Goal: Task Accomplishment & Management: Use online tool/utility

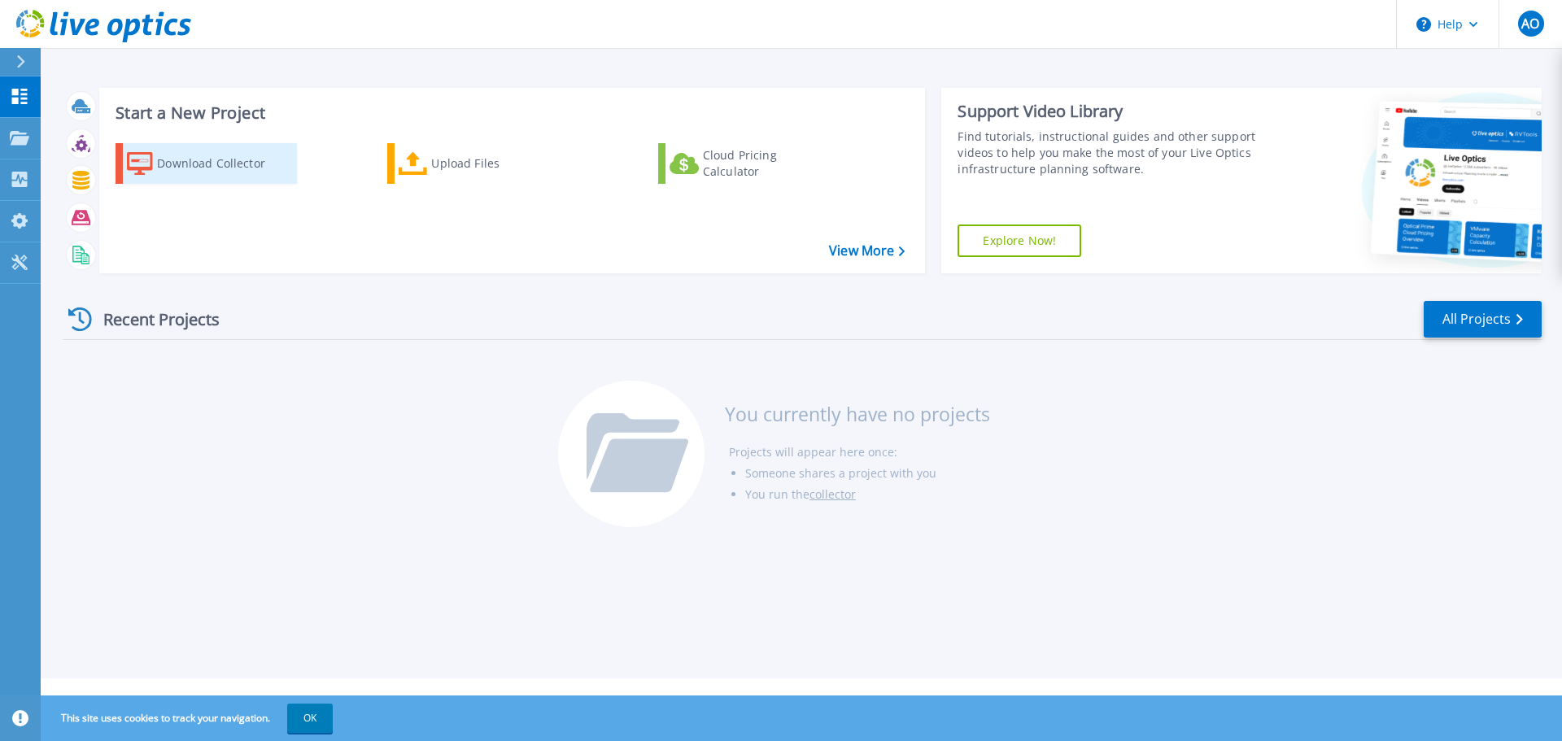
click at [223, 168] on div "Download Collector" at bounding box center [222, 163] width 130 height 33
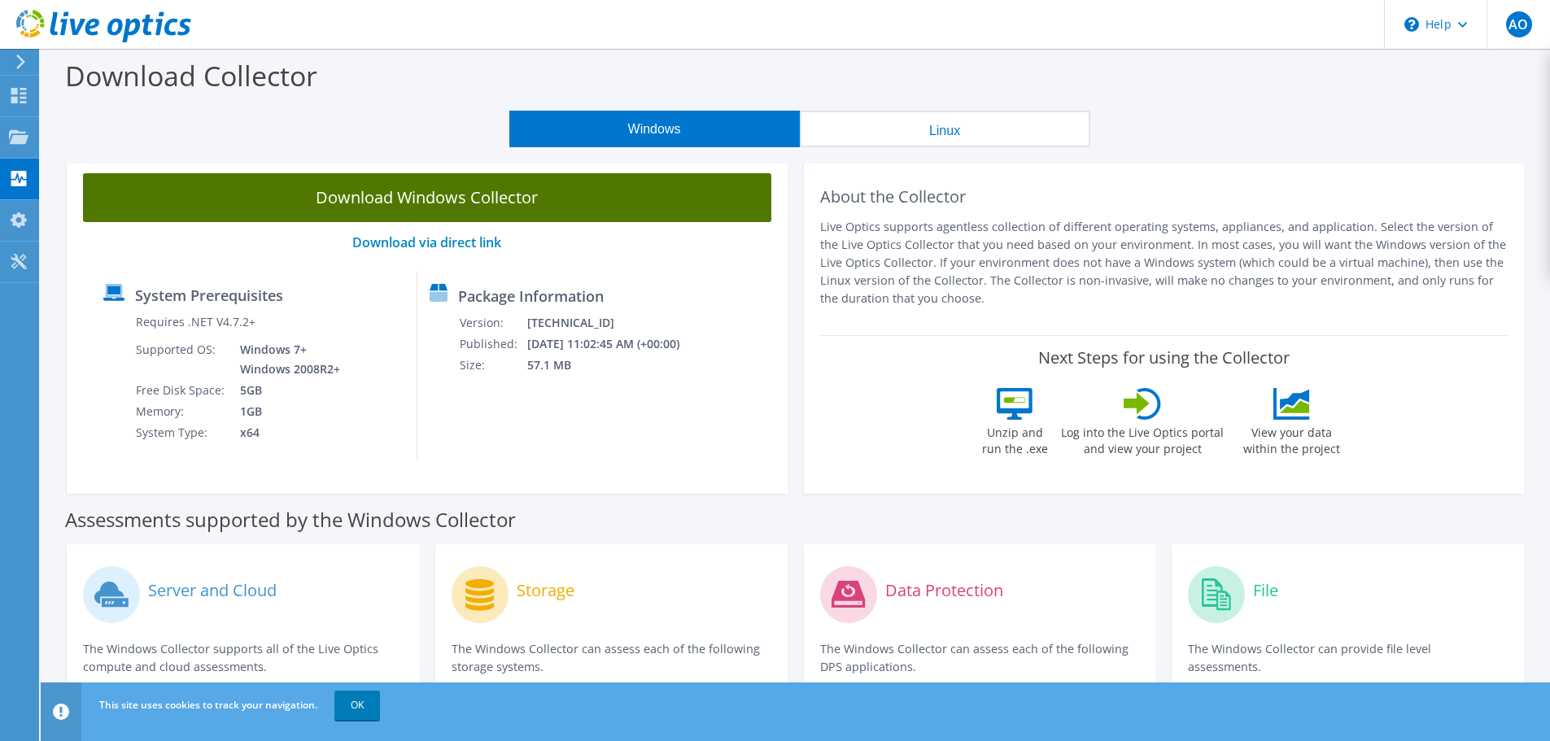
click at [433, 203] on link "Download Windows Collector" at bounding box center [427, 197] width 688 height 49
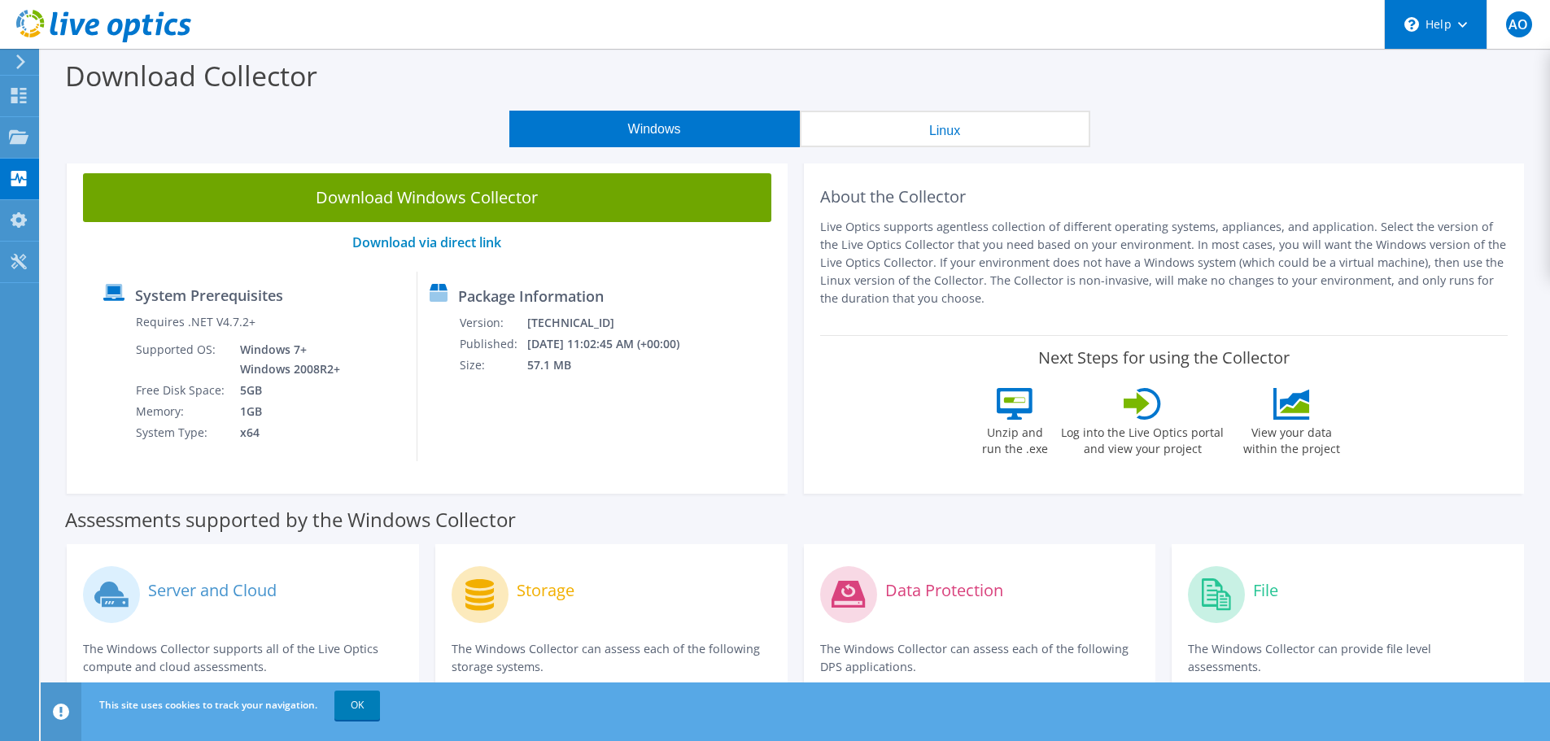
click at [1461, 16] on div "\n Help" at bounding box center [1435, 24] width 103 height 49
click at [1285, 83] on div "Download Collector" at bounding box center [795, 80] width 1493 height 62
click at [13, 144] on icon at bounding box center [19, 136] width 20 height 15
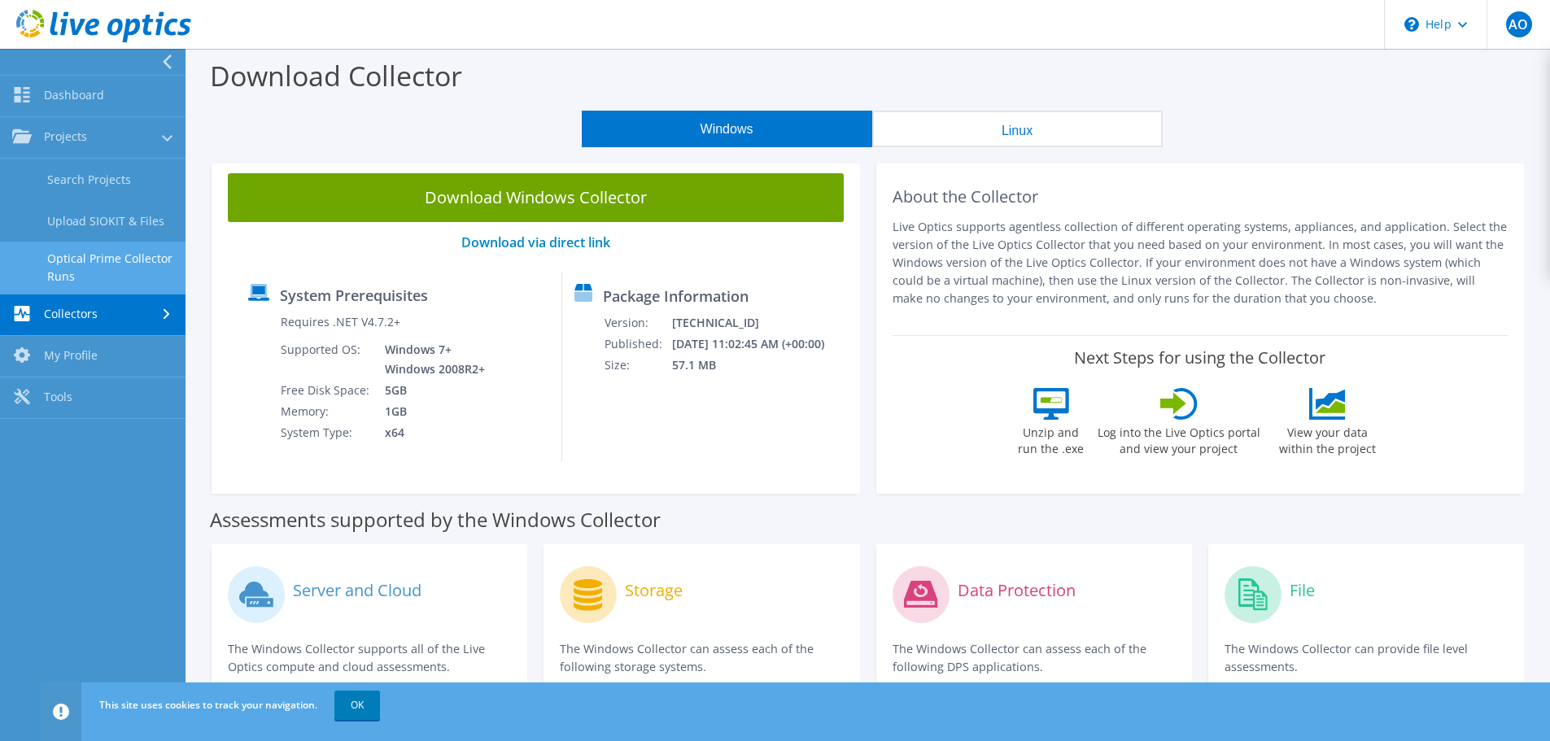
click at [117, 255] on link "Optical Prime Collector Runs" at bounding box center [92, 268] width 185 height 52
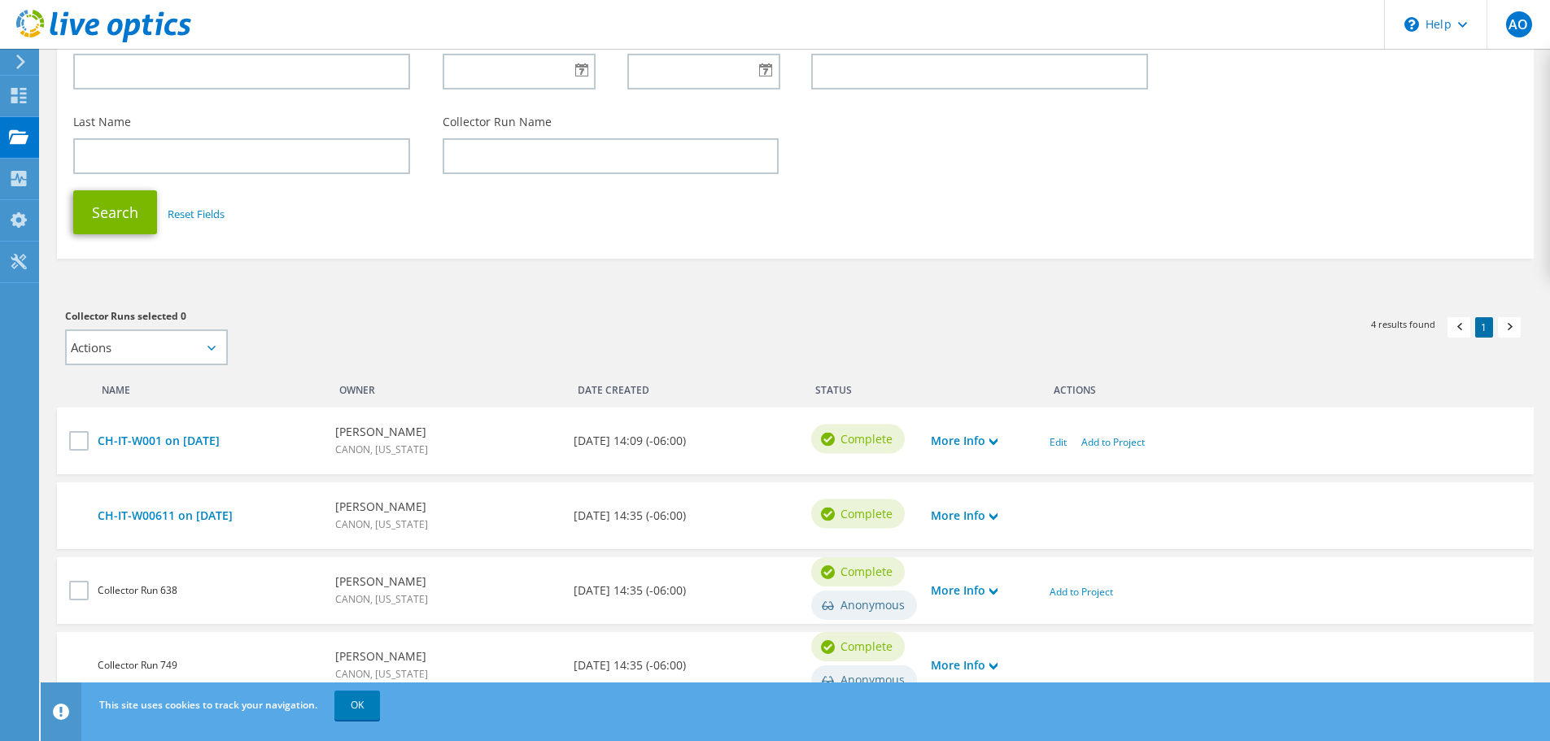
scroll to position [243, 0]
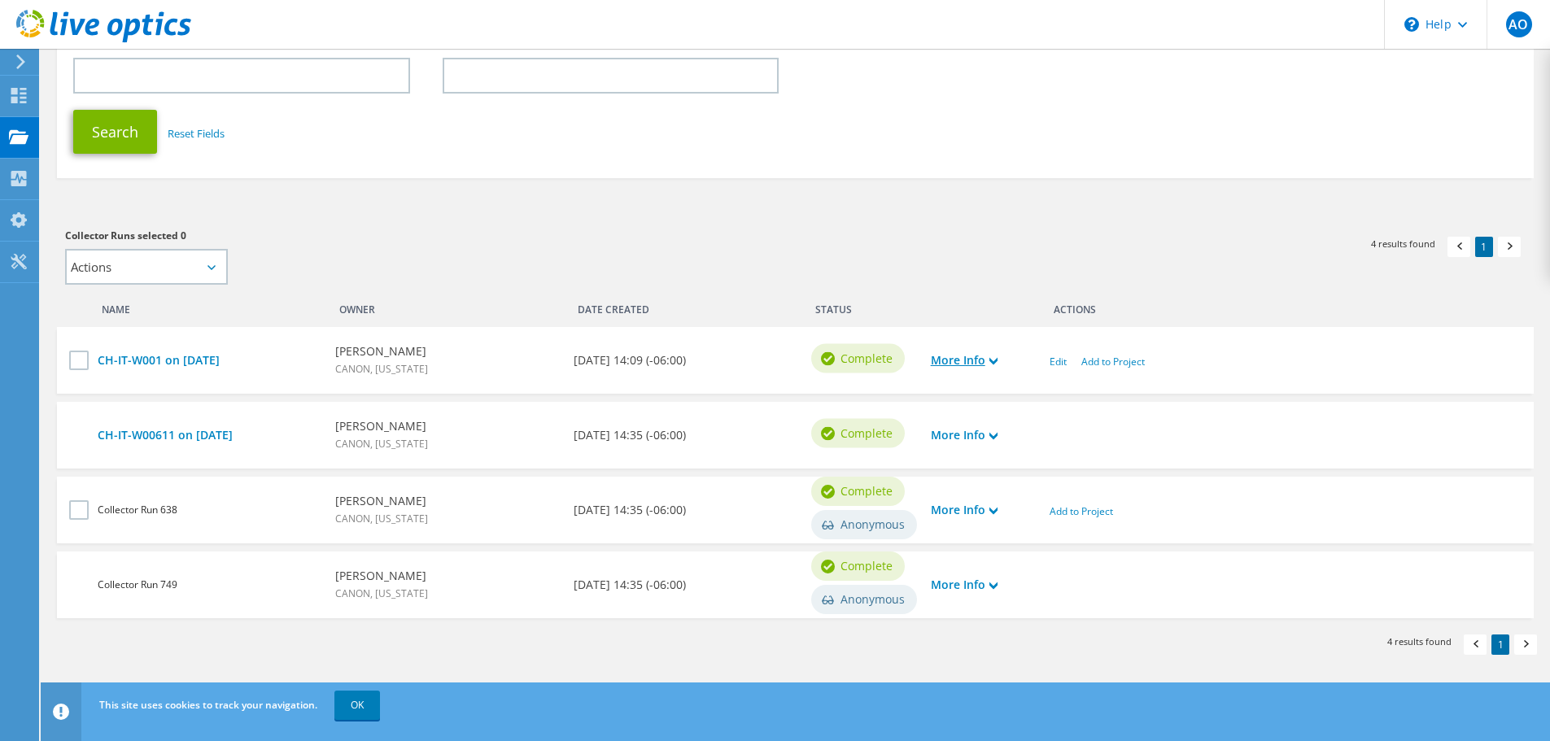
click at [993, 364] on icon at bounding box center [993, 361] width 8 height 8
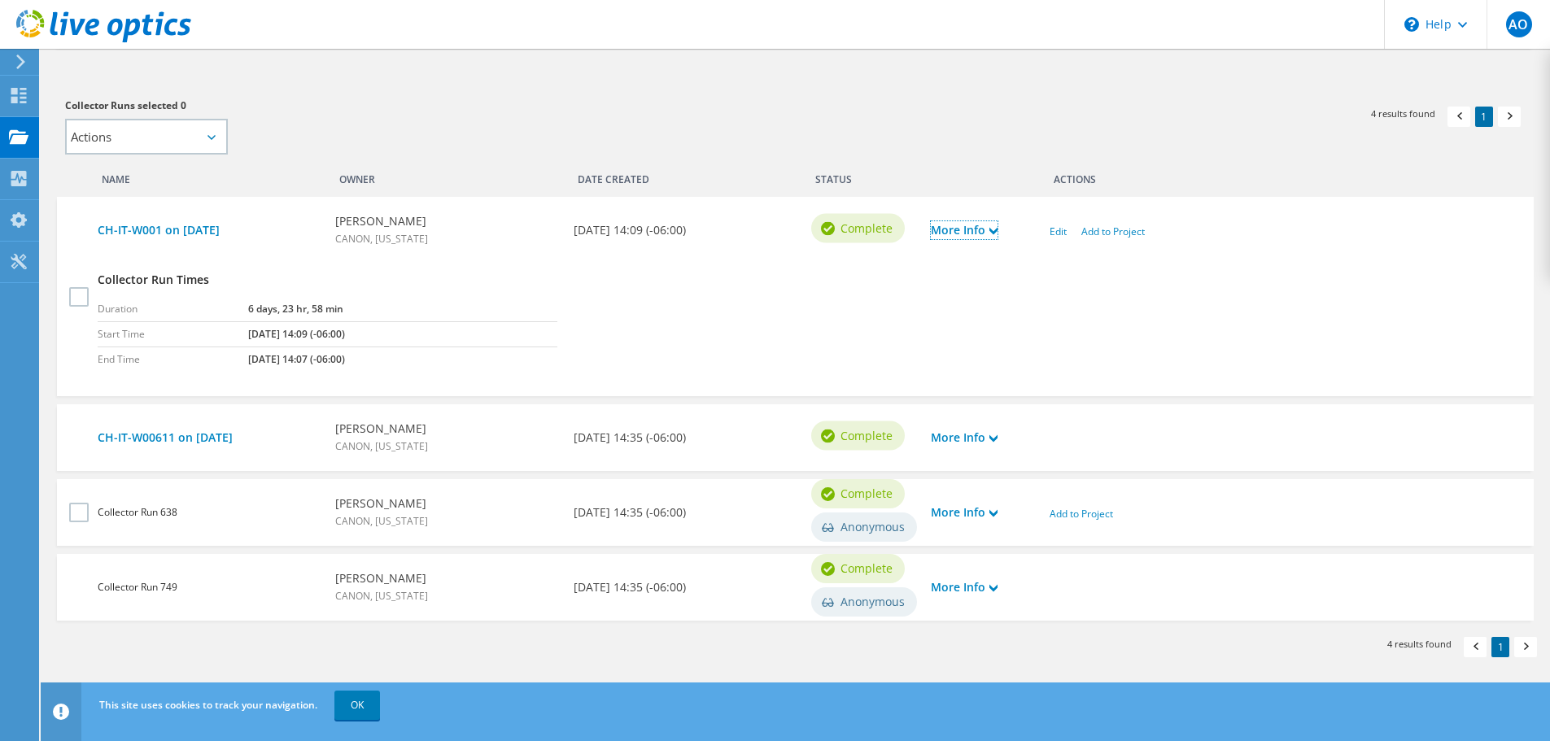
scroll to position [376, 0]
click at [984, 436] on link "More Info" at bounding box center [964, 435] width 67 height 18
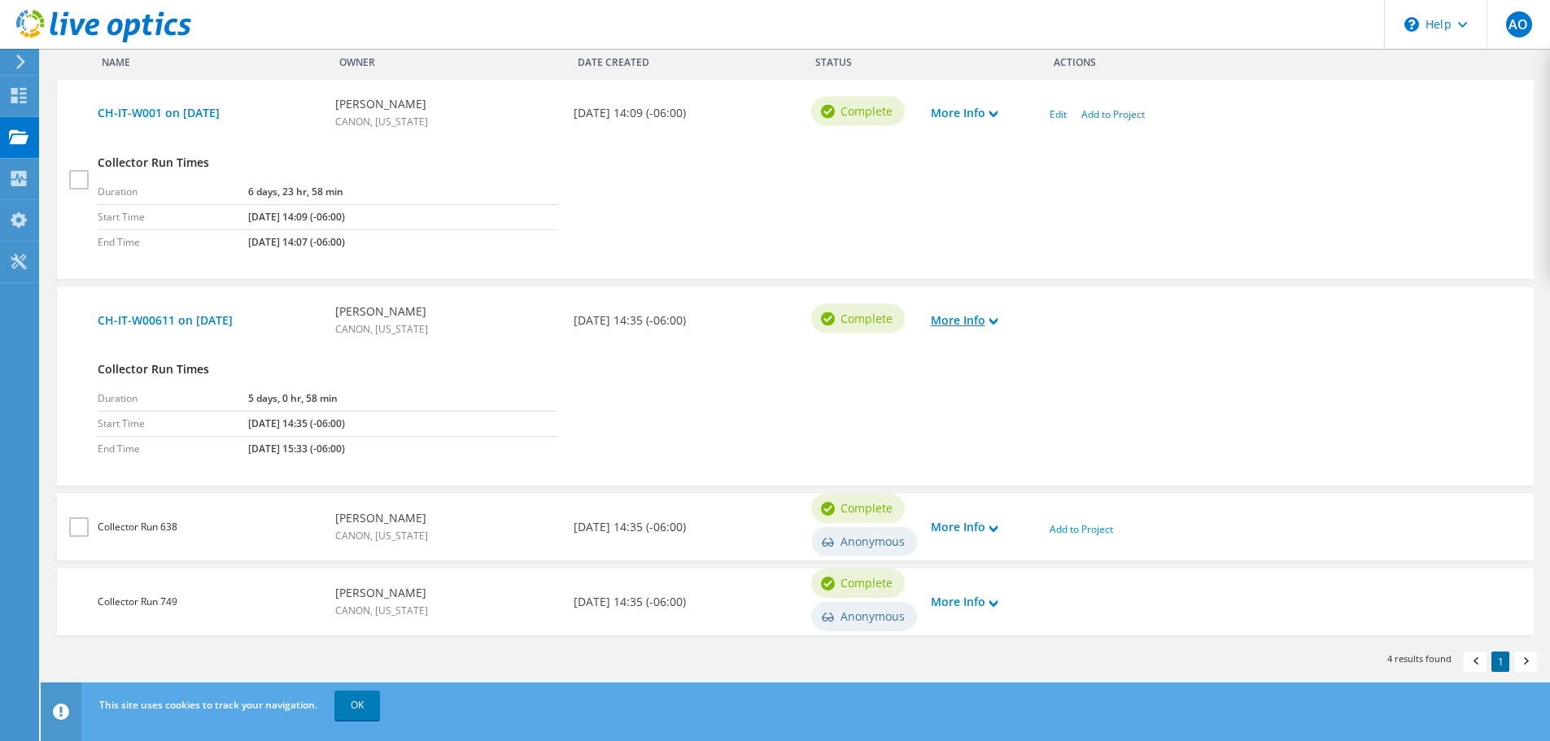
scroll to position [508, 0]
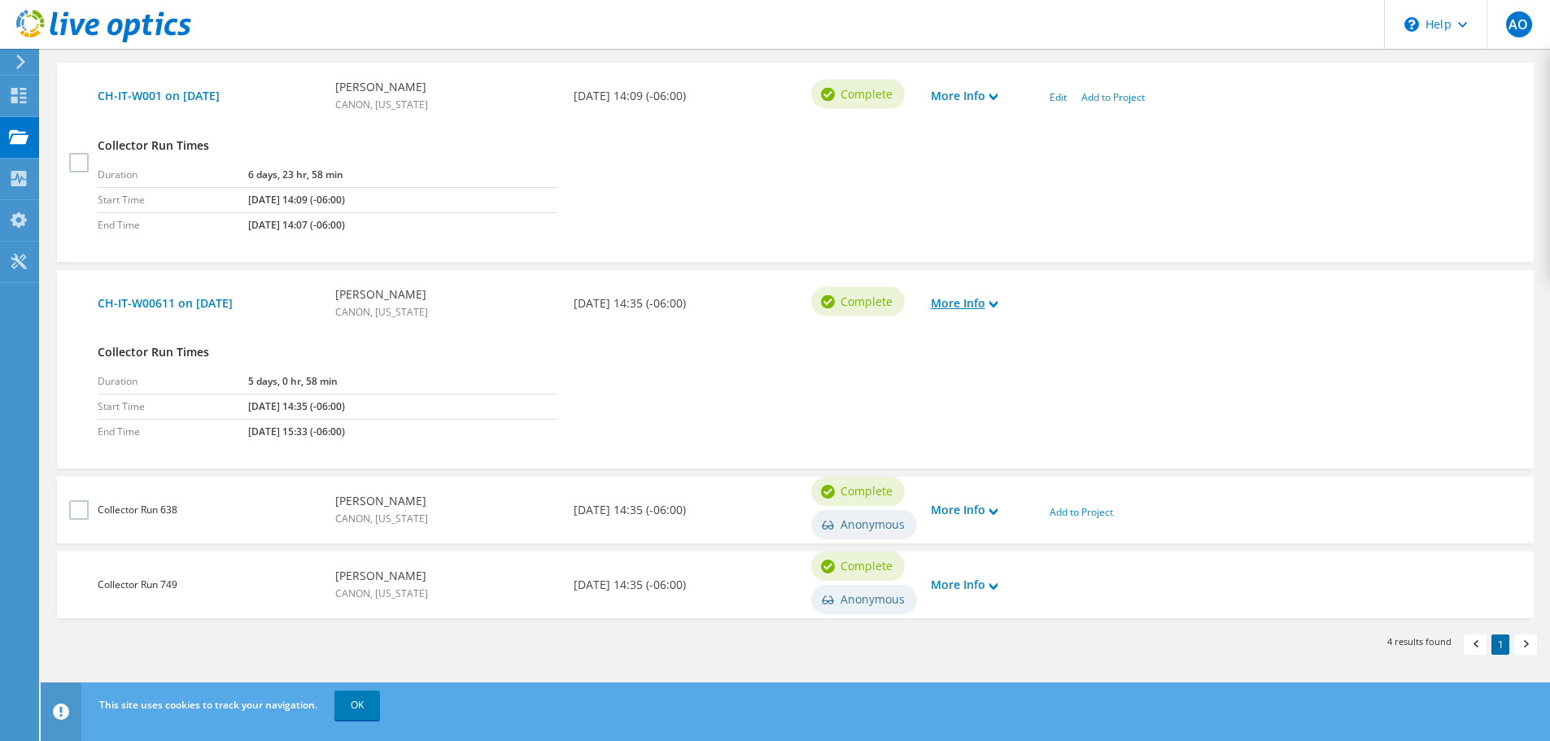
click at [993, 303] on use at bounding box center [993, 303] width 8 height 7
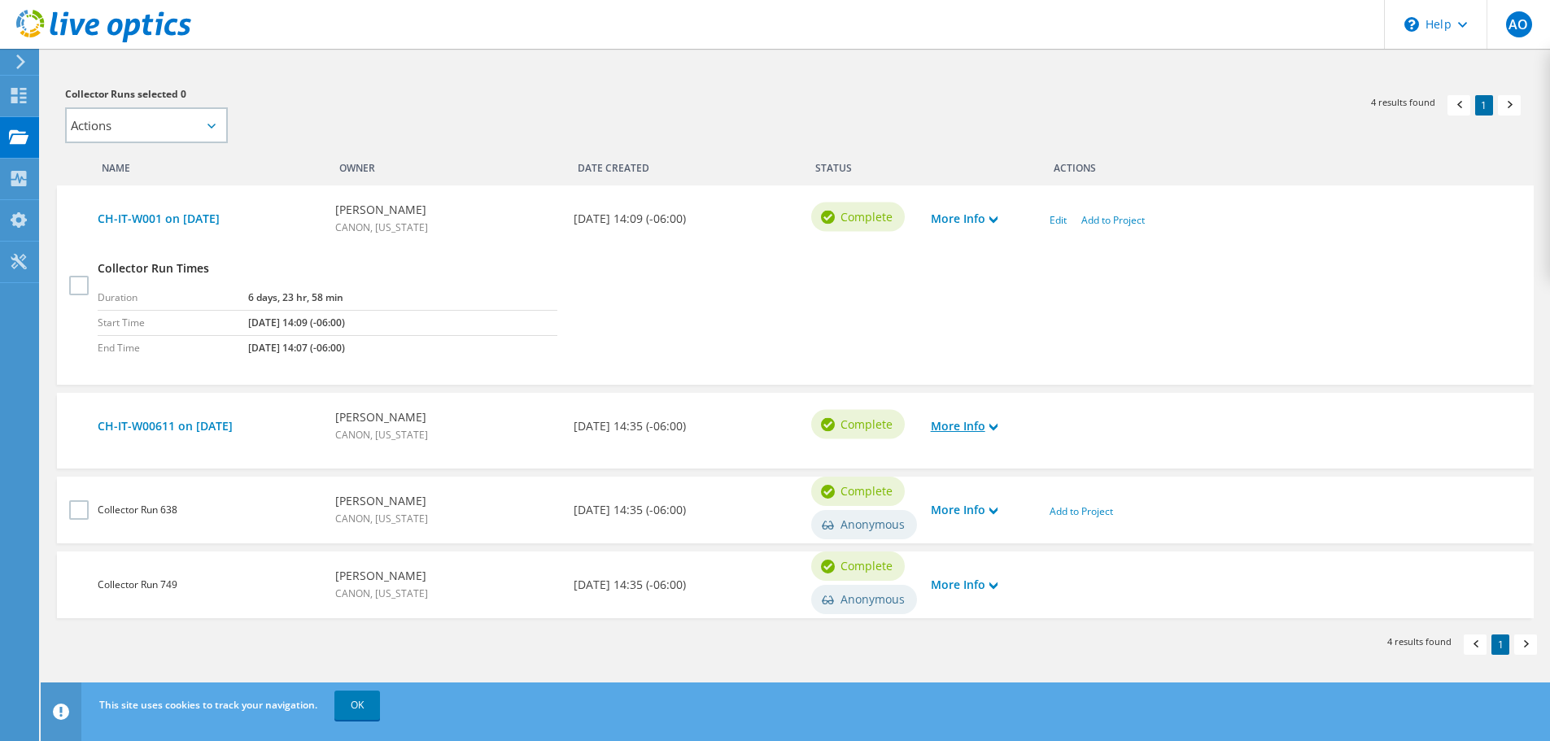
scroll to position [376, 0]
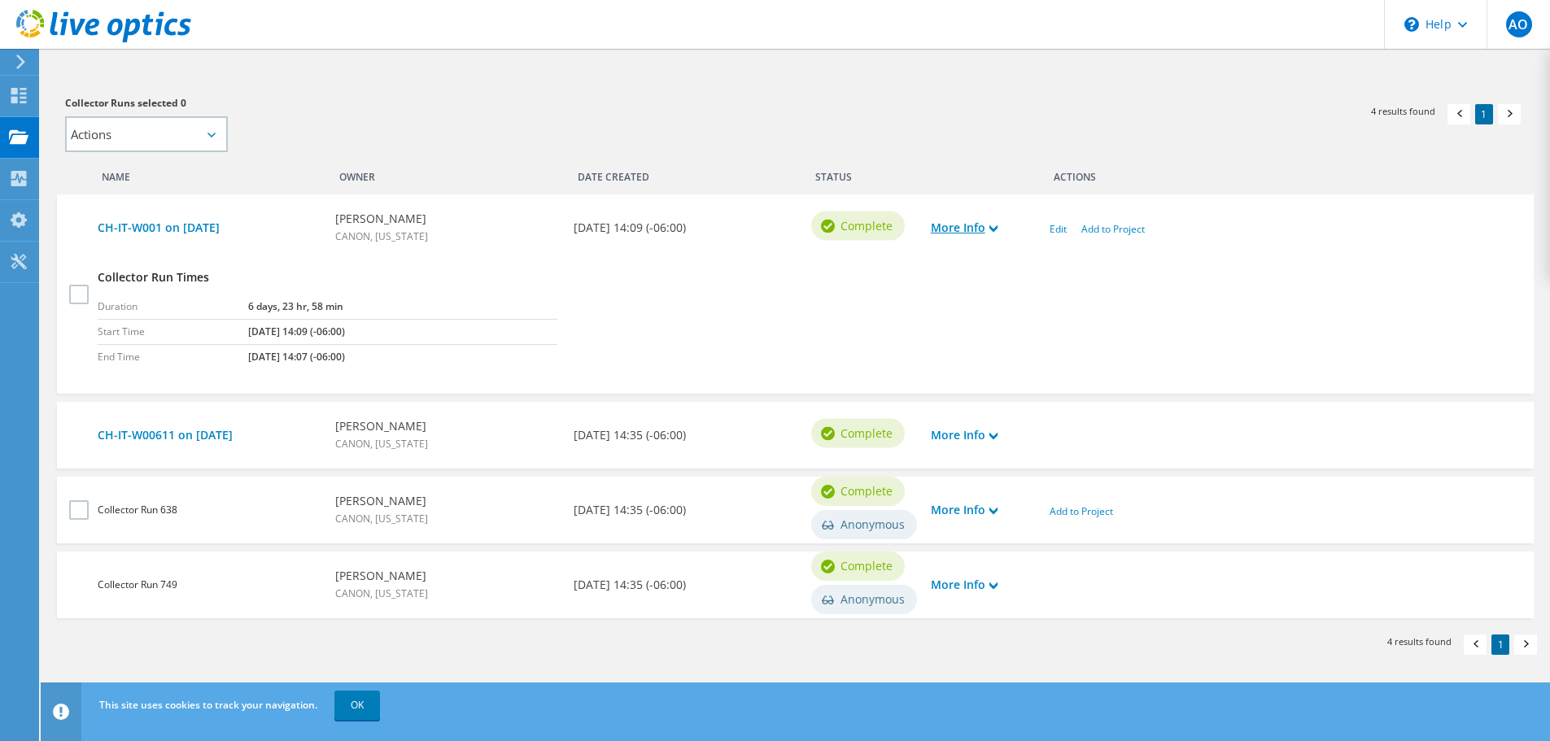
click at [989, 228] on link "More Info" at bounding box center [964, 228] width 67 height 18
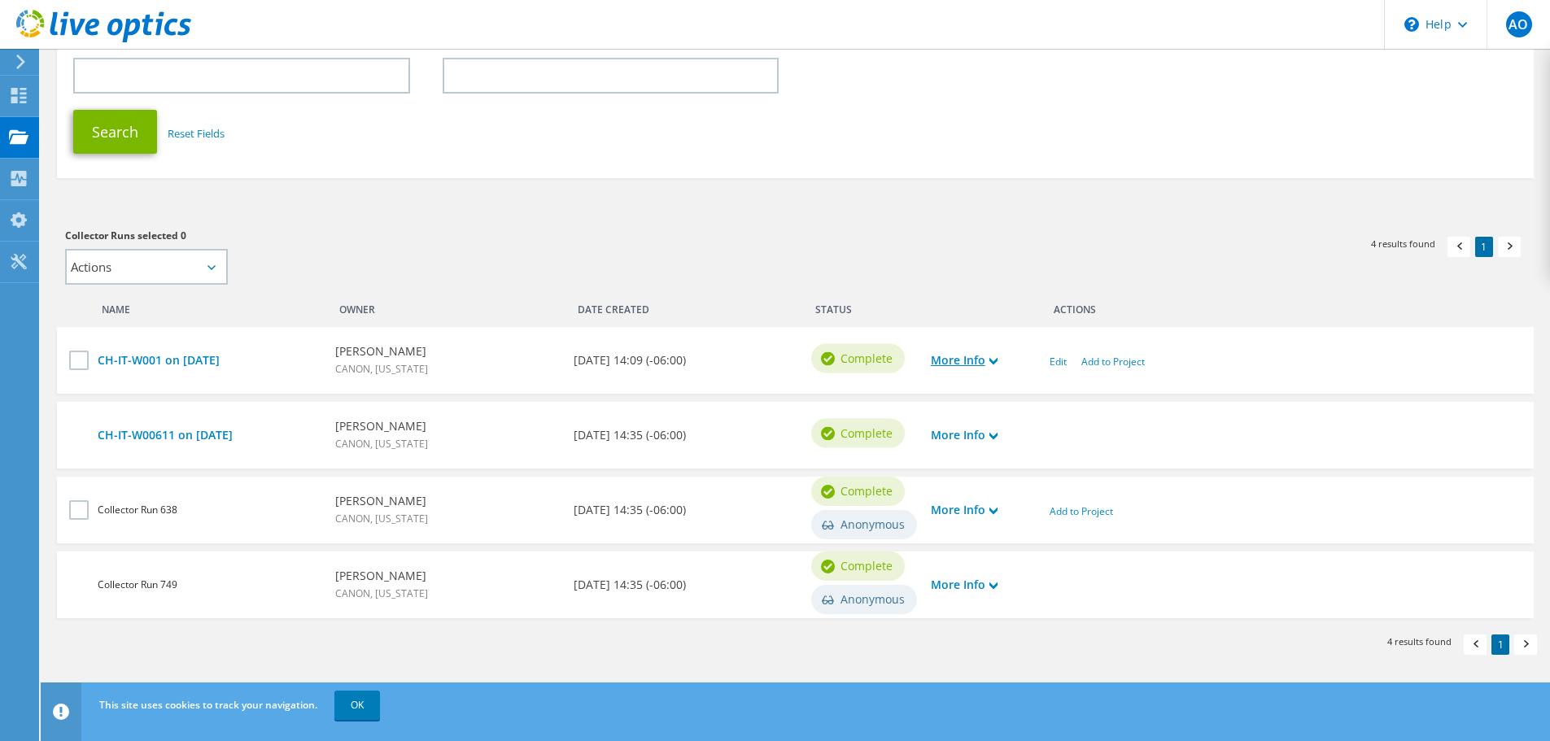
scroll to position [243, 0]
click at [381, 572] on b "[PERSON_NAME]" at bounding box center [381, 576] width 93 height 18
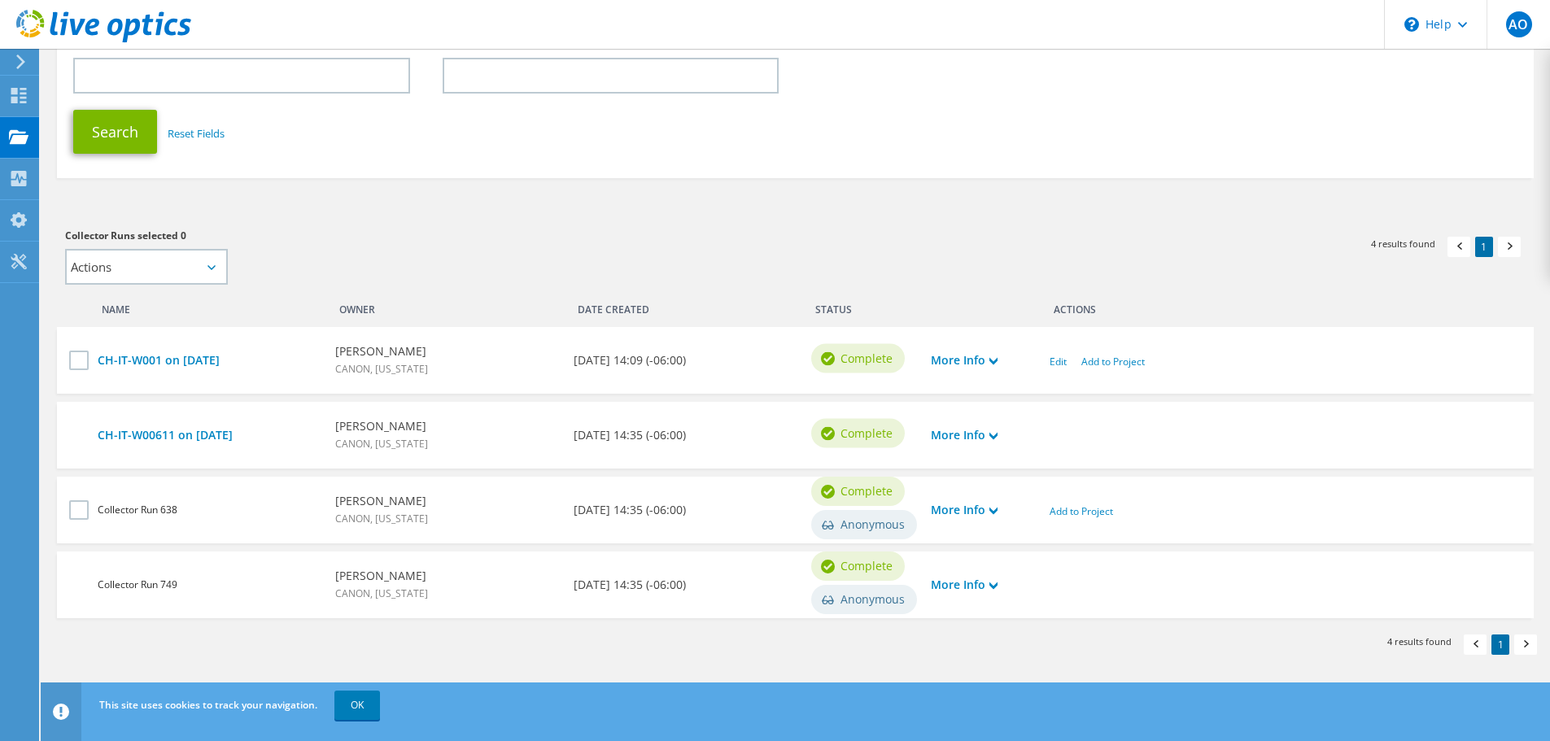
click at [364, 522] on span "CANON, [US_STATE]" at bounding box center [381, 519] width 93 height 14
click at [366, 503] on b "[PERSON_NAME]" at bounding box center [381, 501] width 93 height 18
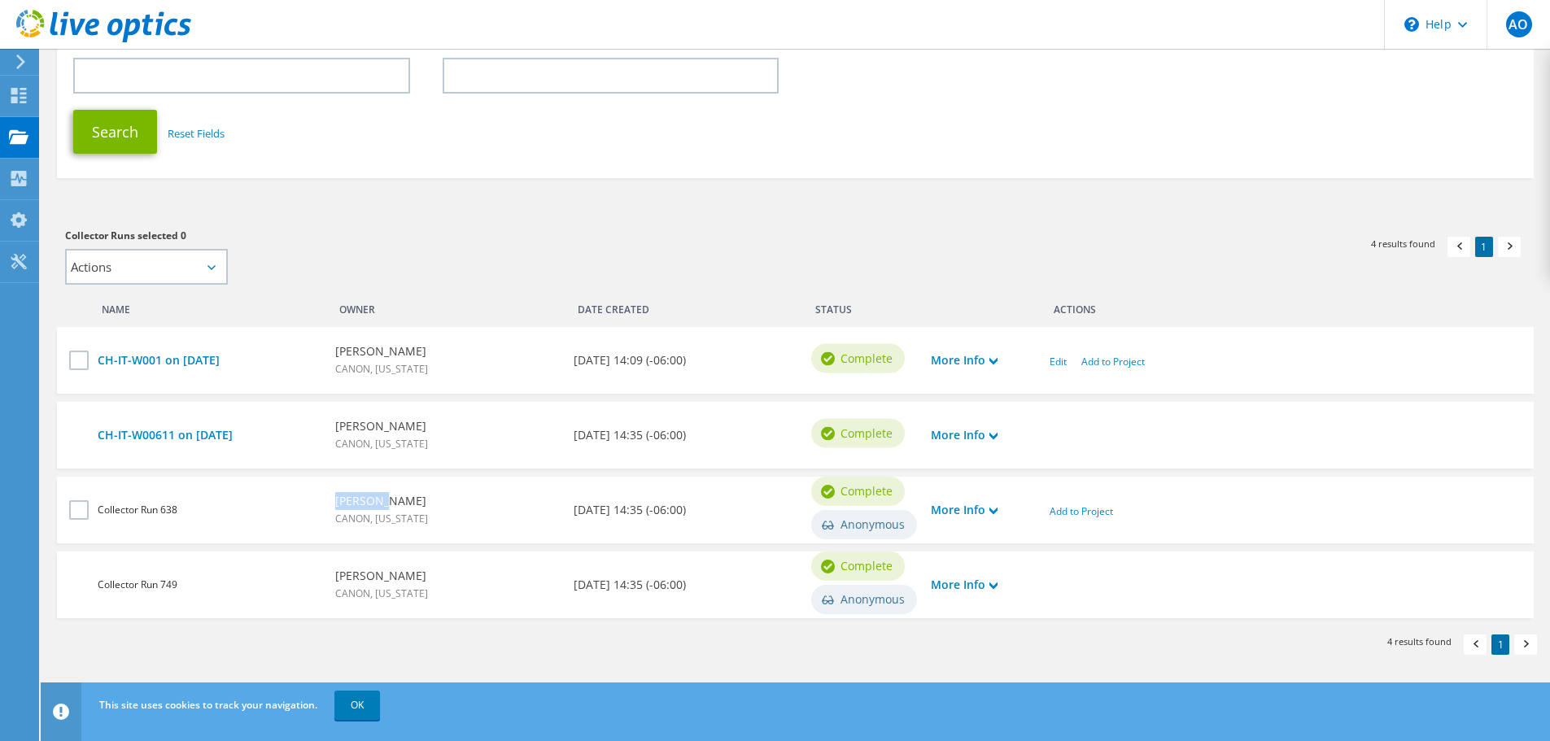
click at [366, 503] on b "[PERSON_NAME]" at bounding box center [381, 501] width 93 height 18
click at [367, 446] on span "CANON, [US_STATE]" at bounding box center [381, 444] width 93 height 14
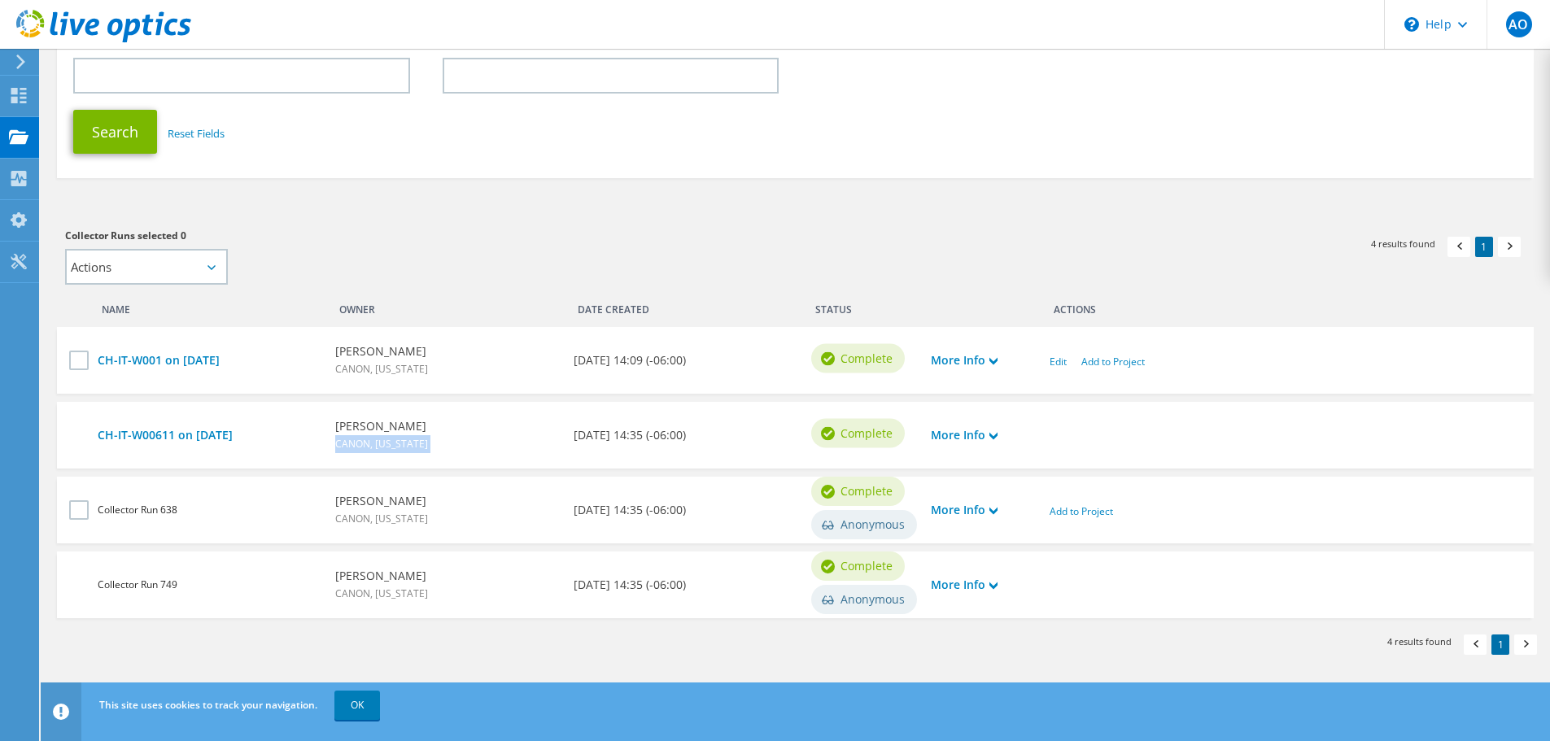
click at [367, 446] on span "CANON, [US_STATE]" at bounding box center [381, 444] width 93 height 14
click at [369, 425] on b "[PERSON_NAME]" at bounding box center [381, 426] width 93 height 18
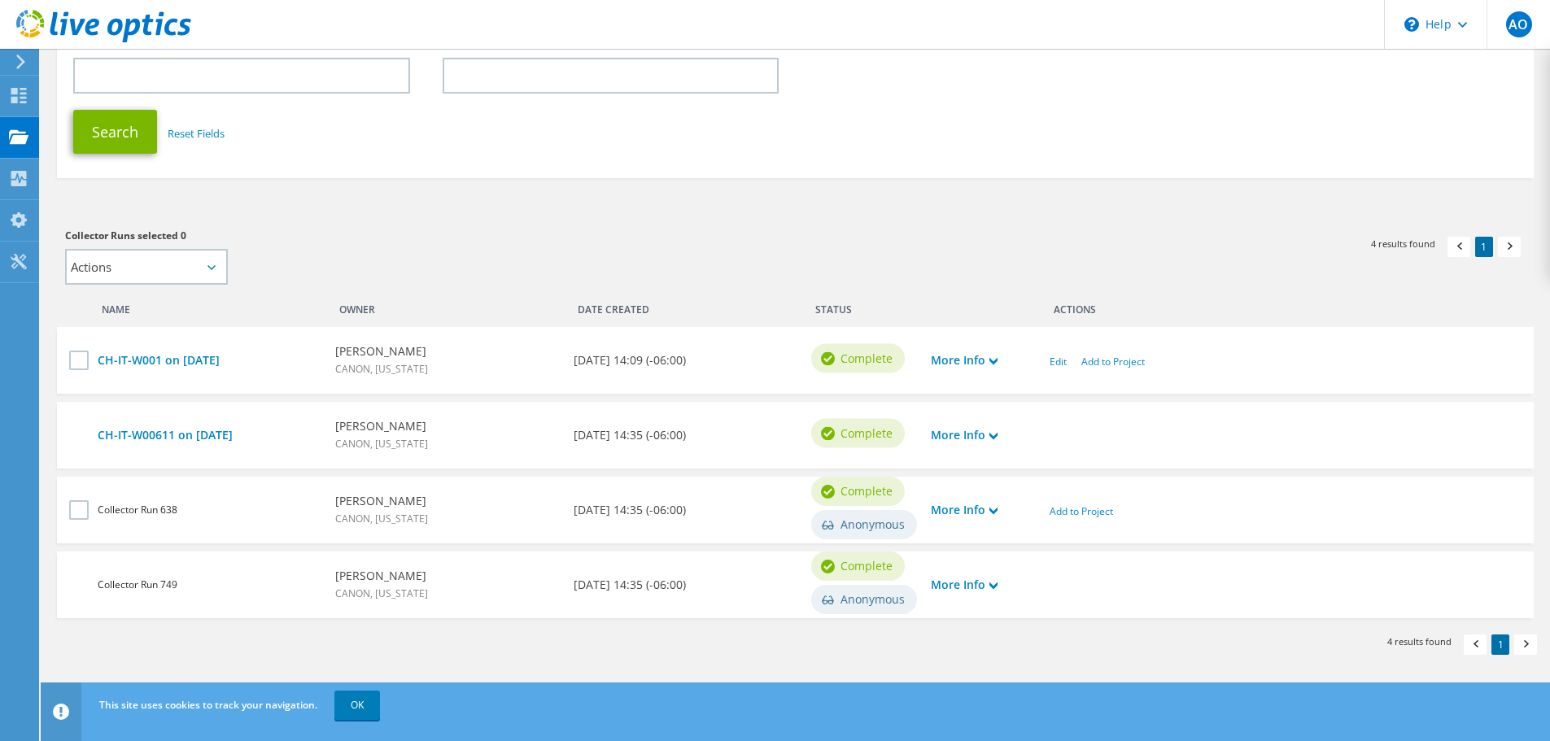
click at [373, 352] on b "[PERSON_NAME]" at bounding box center [381, 352] width 93 height 18
click at [192, 266] on select "Actions Add to new project Add to existing project" at bounding box center [146, 267] width 163 height 36
click at [367, 264] on div "Collector Runs selected 0 Actions Add to new project Add to existing project Ap…" at bounding box center [421, 256] width 713 height 58
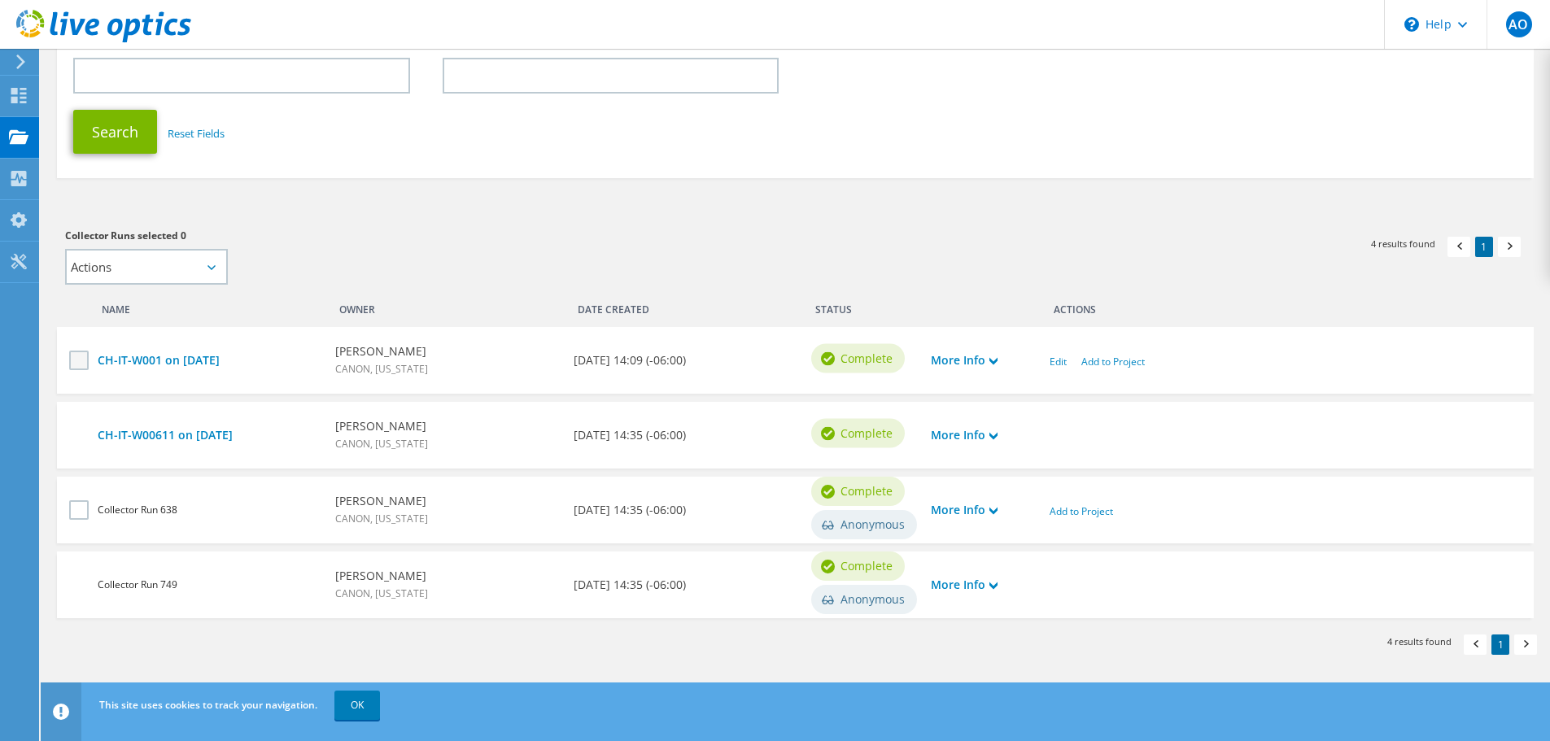
click at [78, 361] on label at bounding box center [81, 361] width 24 height 20
click at [0, 0] on input "checkbox" at bounding box center [0, 0] width 0 height 0
click at [76, 512] on label at bounding box center [81, 510] width 24 height 20
click at [0, 0] on input "checkbox" at bounding box center [0, 0] width 0 height 0
click at [203, 251] on select "Actions Add to new project Add to existing project" at bounding box center [146, 267] width 163 height 36
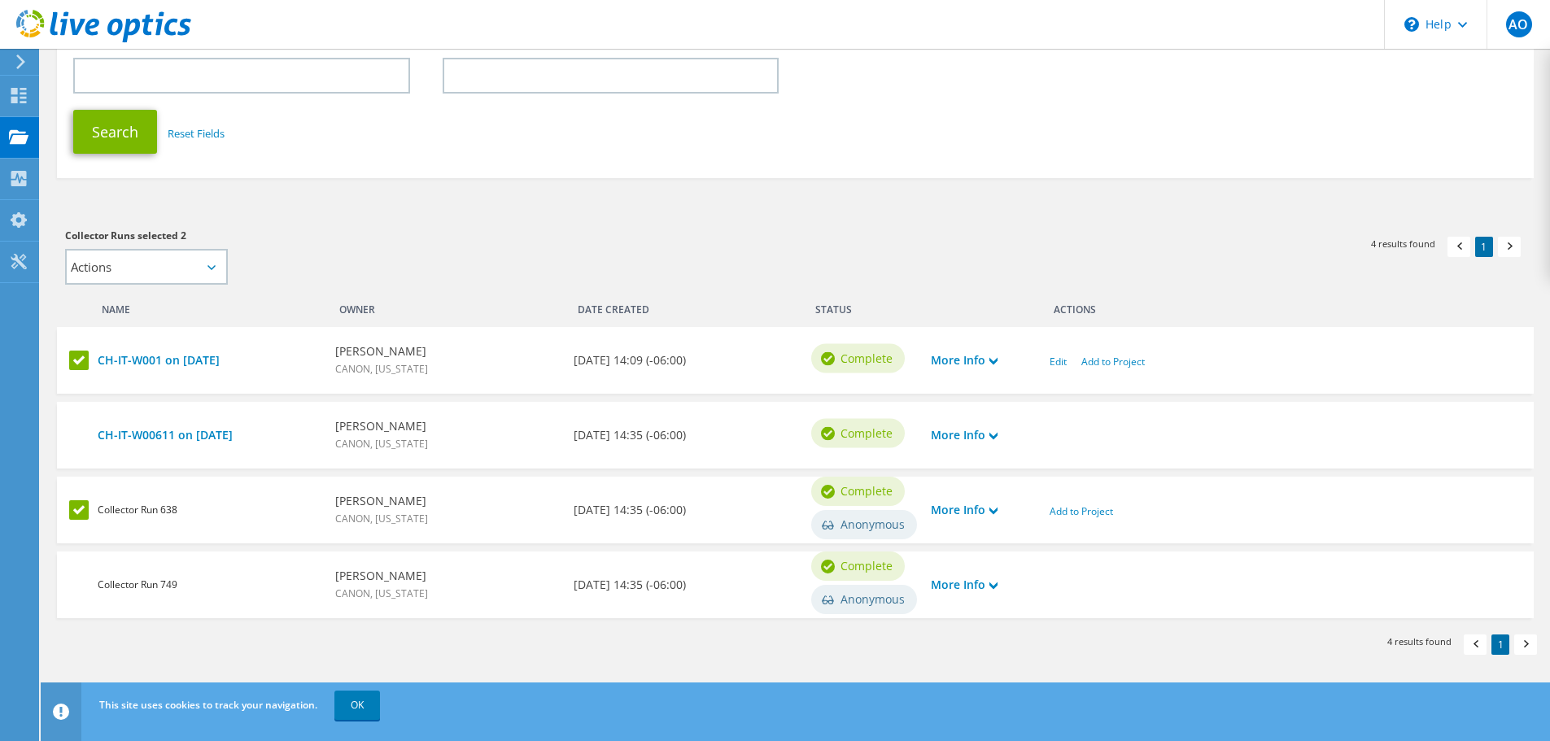
click at [430, 256] on div "Collector Runs selected 2 Actions Add to new project Add to existing project Ap…" at bounding box center [421, 256] width 713 height 58
click at [75, 366] on label at bounding box center [81, 361] width 24 height 20
click at [0, 0] on input "checkbox" at bounding box center [0, 0] width 0 height 0
click at [78, 513] on label at bounding box center [81, 510] width 24 height 20
click at [0, 0] on input "checkbox" at bounding box center [0, 0] width 0 height 0
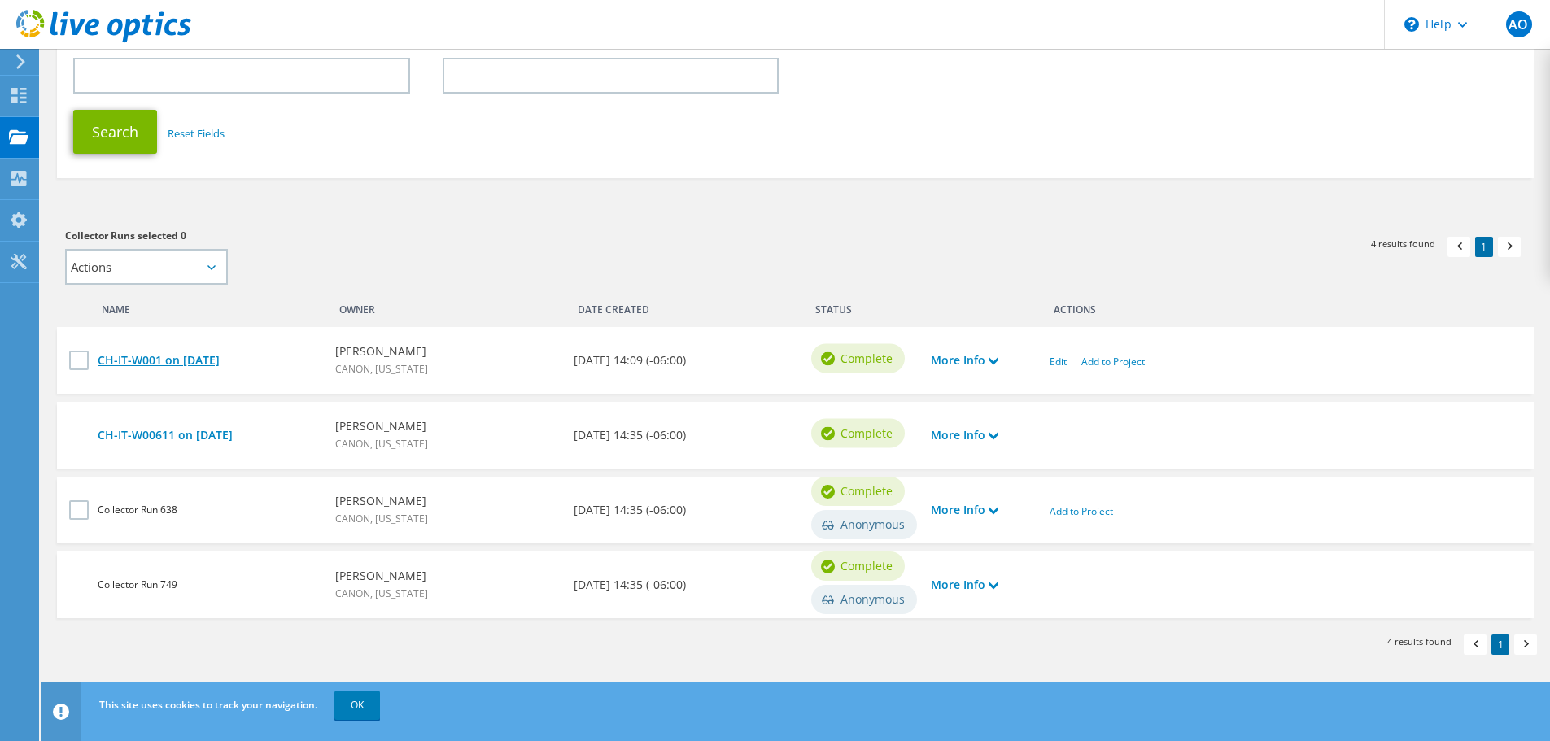
click at [147, 357] on link "CH-IT-W001 on 7/7/2022" at bounding box center [208, 360] width 221 height 18
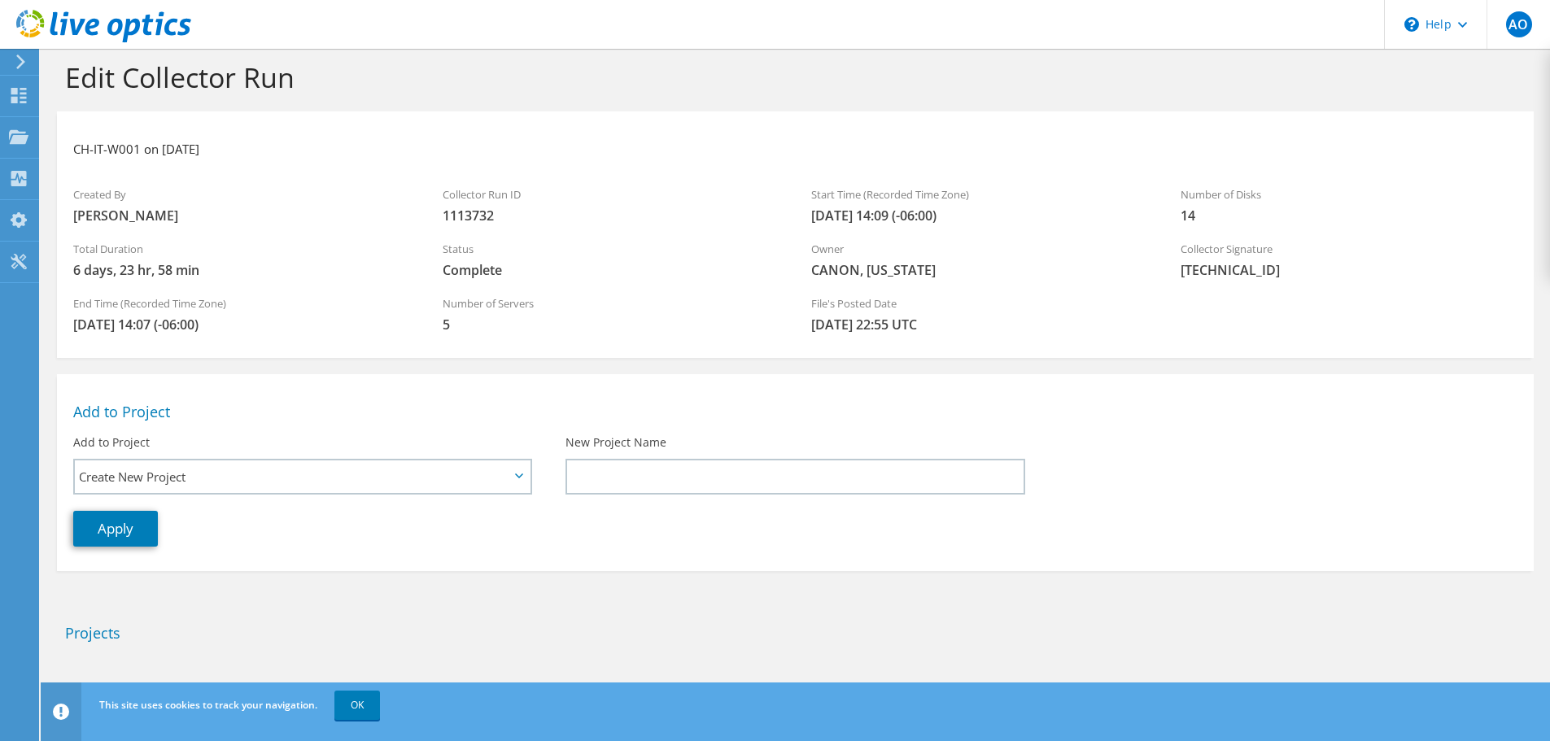
scroll to position [20, 0]
click at [107, 627] on h2 "Projects" at bounding box center [795, 629] width 1460 height 18
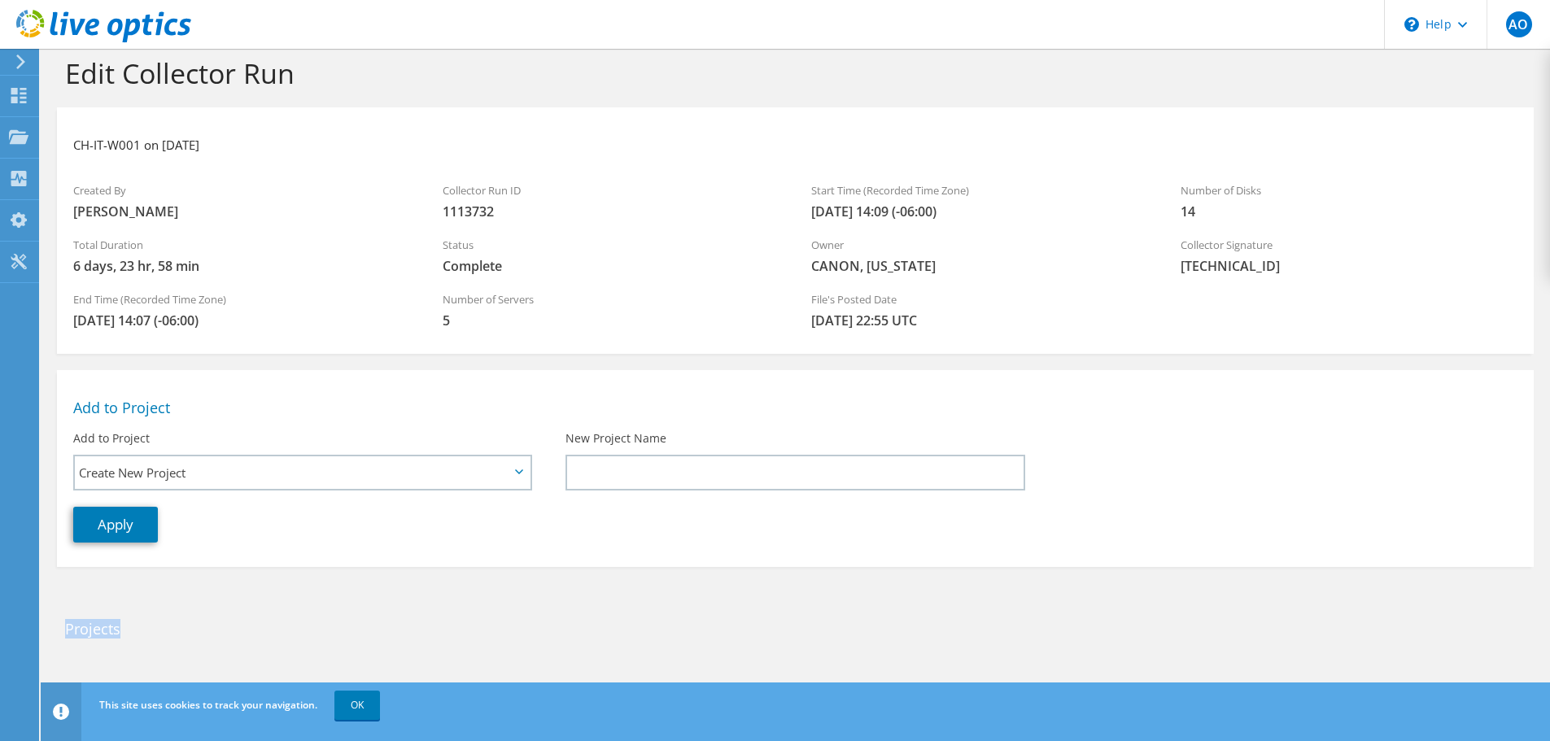
click at [107, 627] on h2 "Projects" at bounding box center [795, 629] width 1460 height 18
click at [362, 704] on link "OK" at bounding box center [357, 705] width 46 height 29
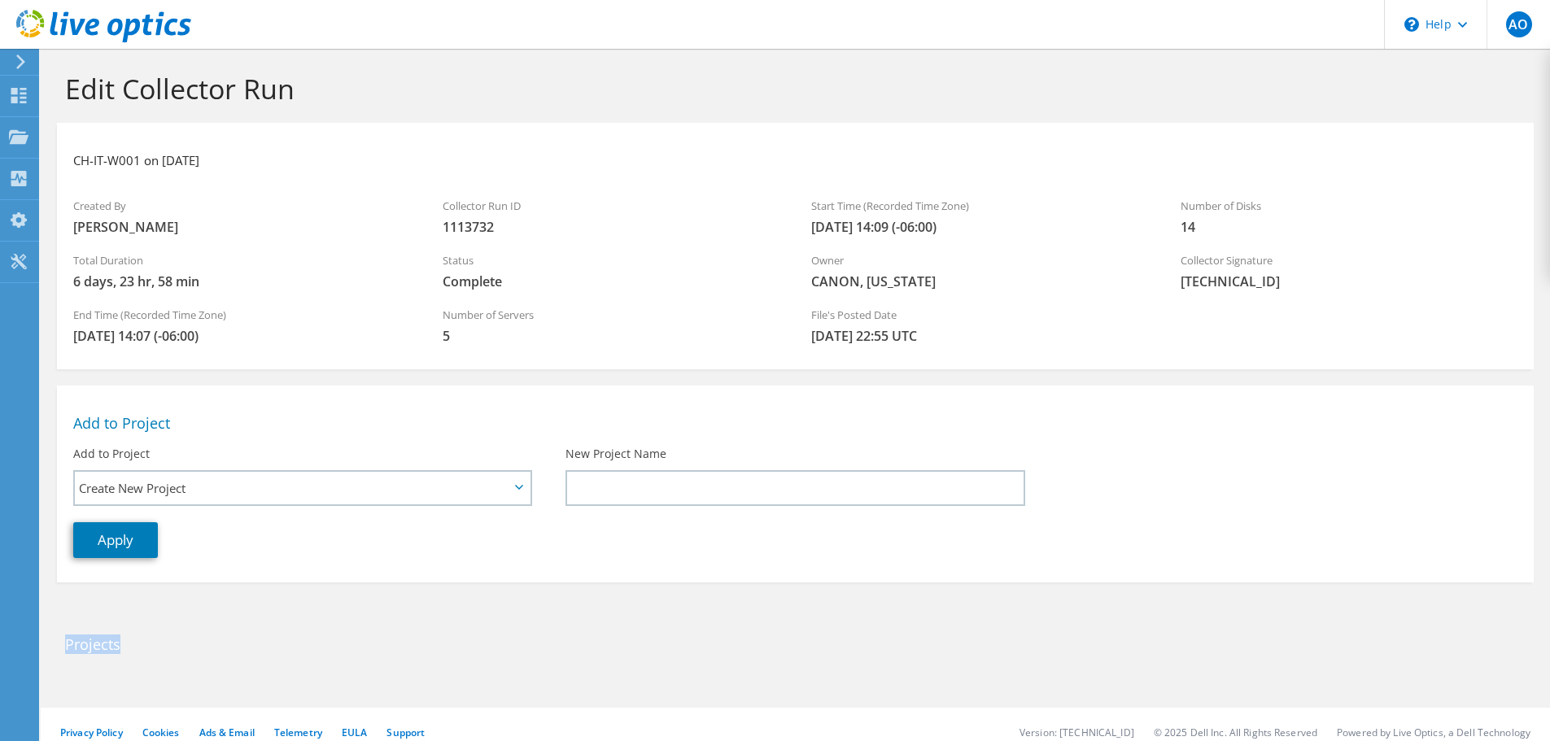
scroll to position [0, 0]
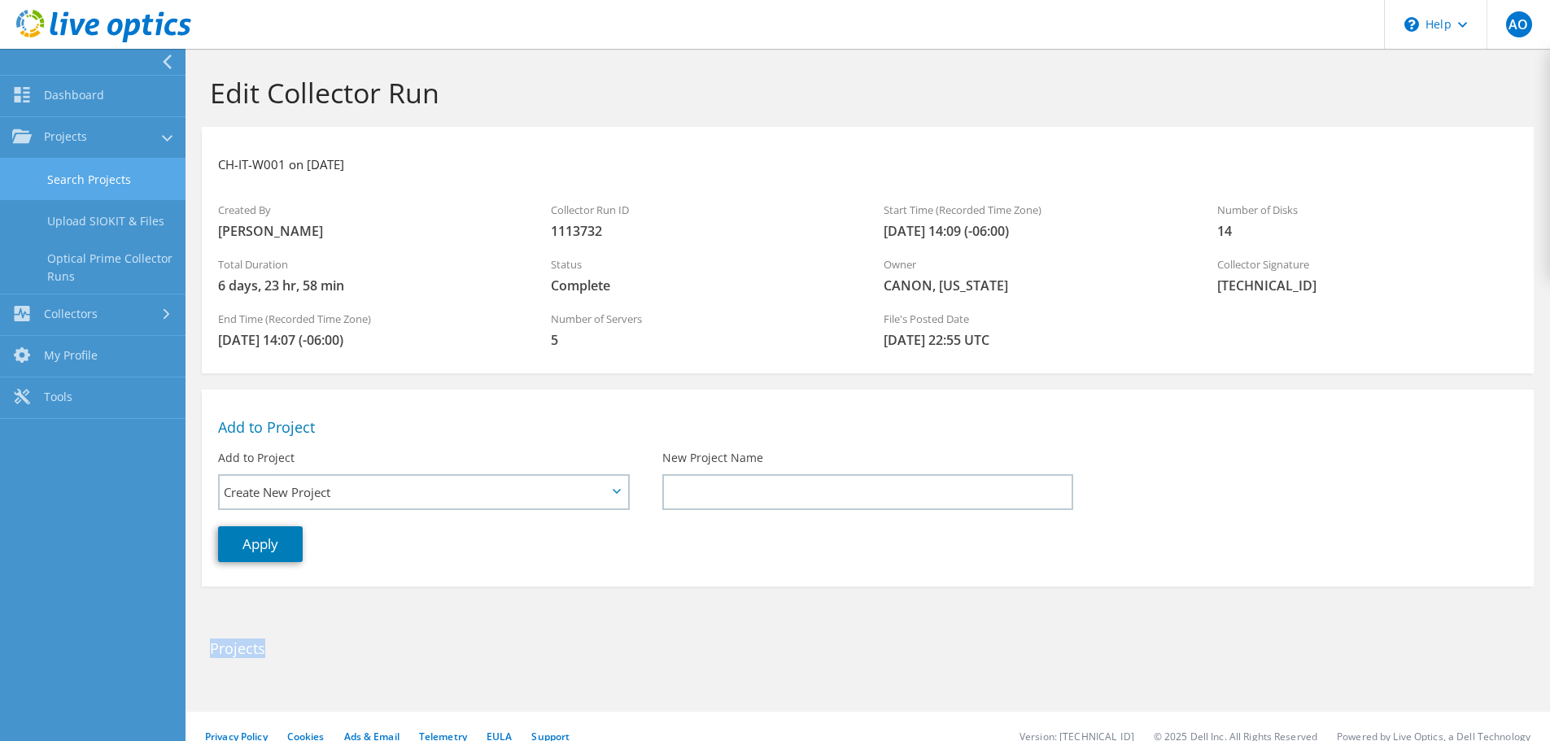
click at [94, 178] on link "Search Projects" at bounding box center [92, 179] width 185 height 41
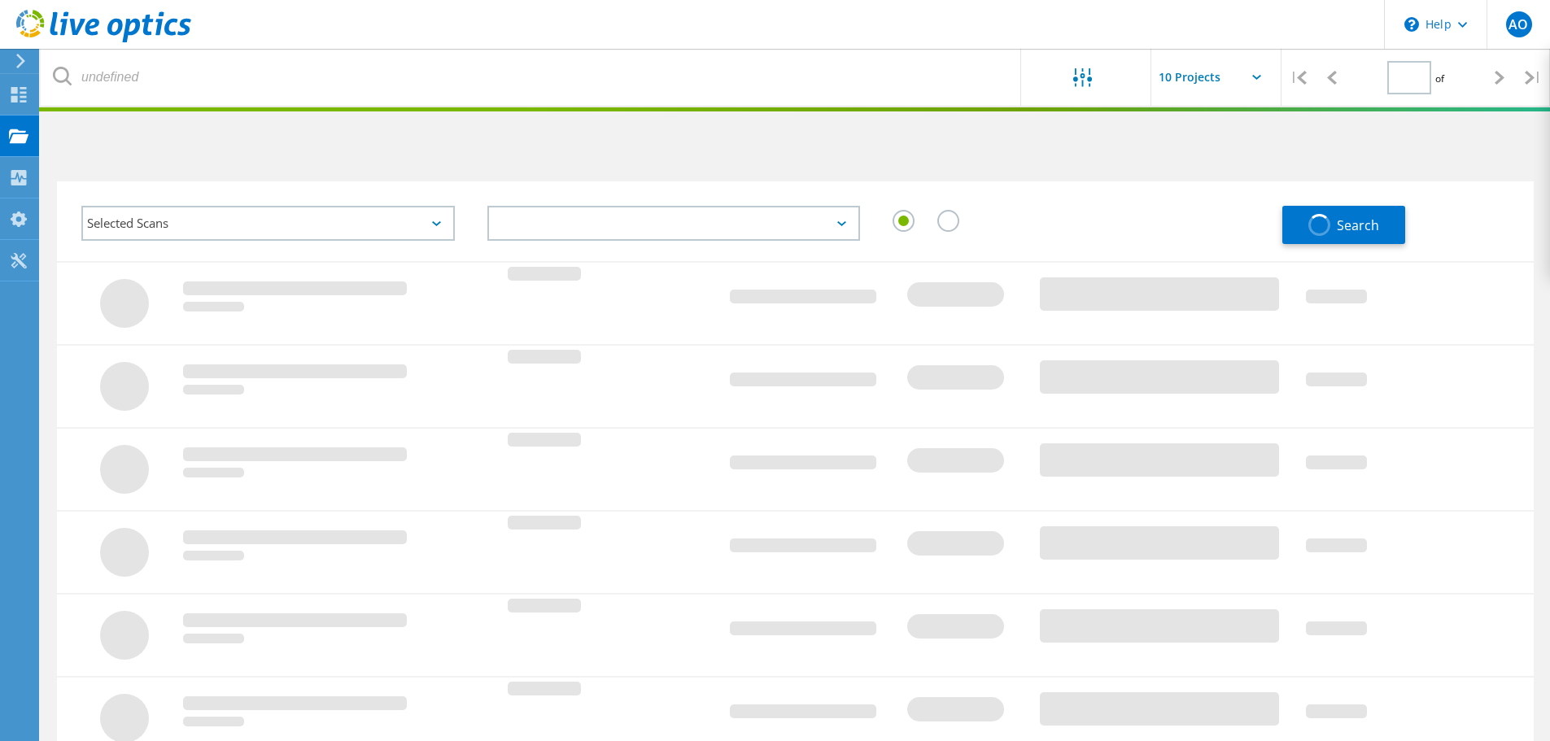
type input "1"
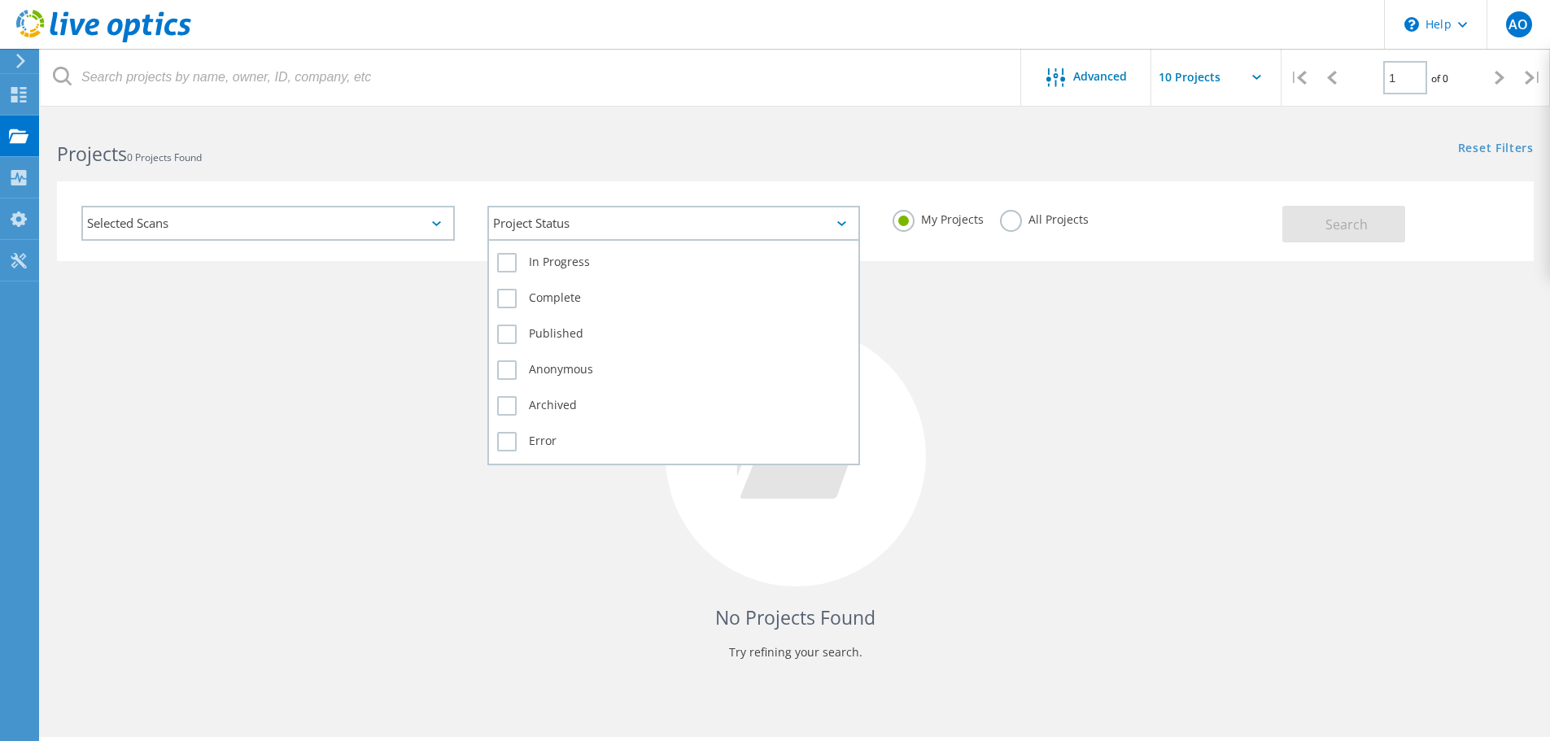
click at [547, 214] on div "Project Status" at bounding box center [673, 223] width 373 height 35
click at [541, 256] on label "In Progress" at bounding box center [674, 263] width 354 height 20
click at [0, 0] on input "In Progress" at bounding box center [0, 0] width 0 height 0
click at [530, 297] on label "Complete" at bounding box center [674, 299] width 354 height 20
click at [0, 0] on input "Complete" at bounding box center [0, 0] width 0 height 0
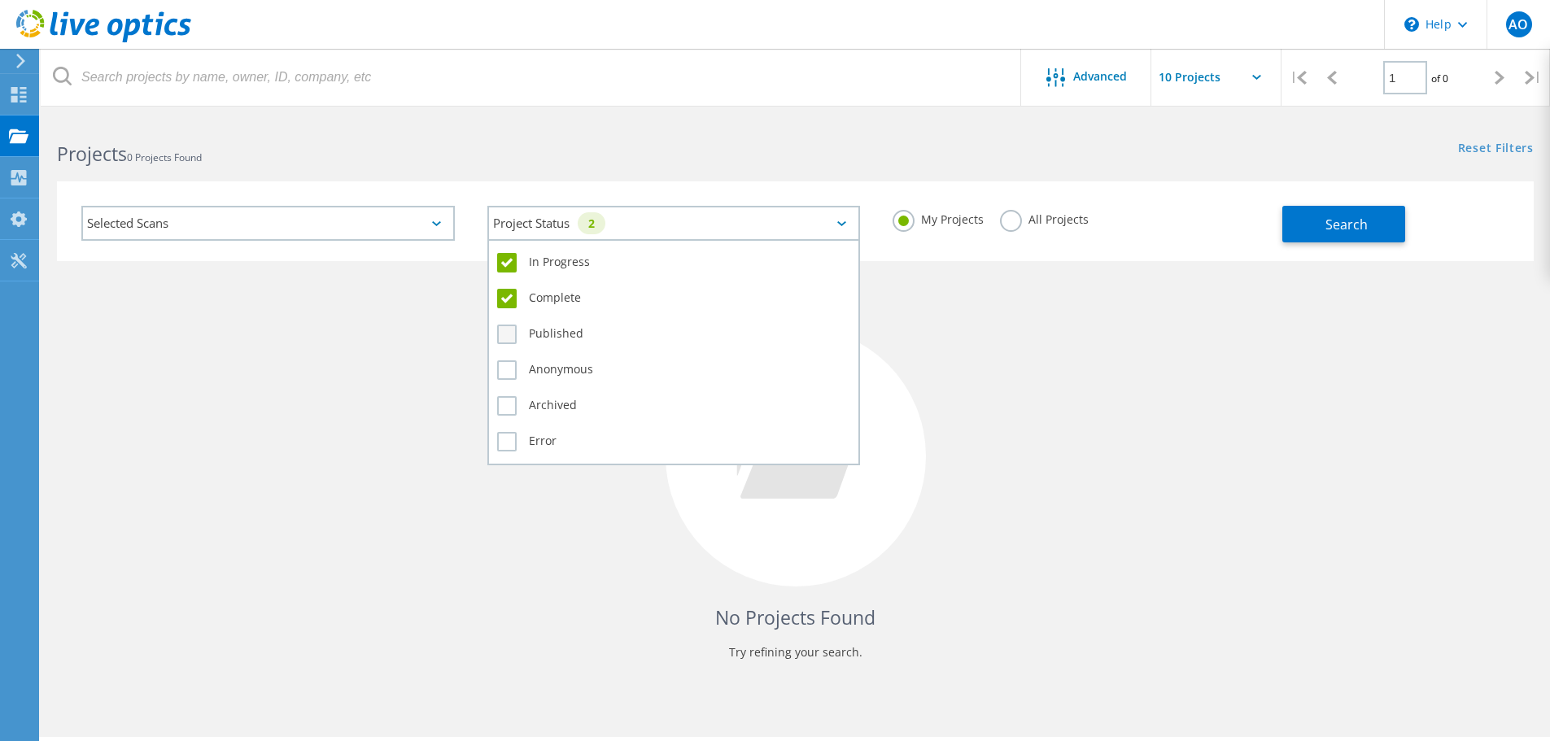
click at [538, 332] on label "Published" at bounding box center [674, 335] width 354 height 20
click at [0, 0] on input "Published" at bounding box center [0, 0] width 0 height 0
click at [538, 362] on label "Anonymous" at bounding box center [674, 370] width 354 height 20
click at [0, 0] on input "Anonymous" at bounding box center [0, 0] width 0 height 0
click at [543, 402] on label "Archived" at bounding box center [674, 406] width 354 height 20
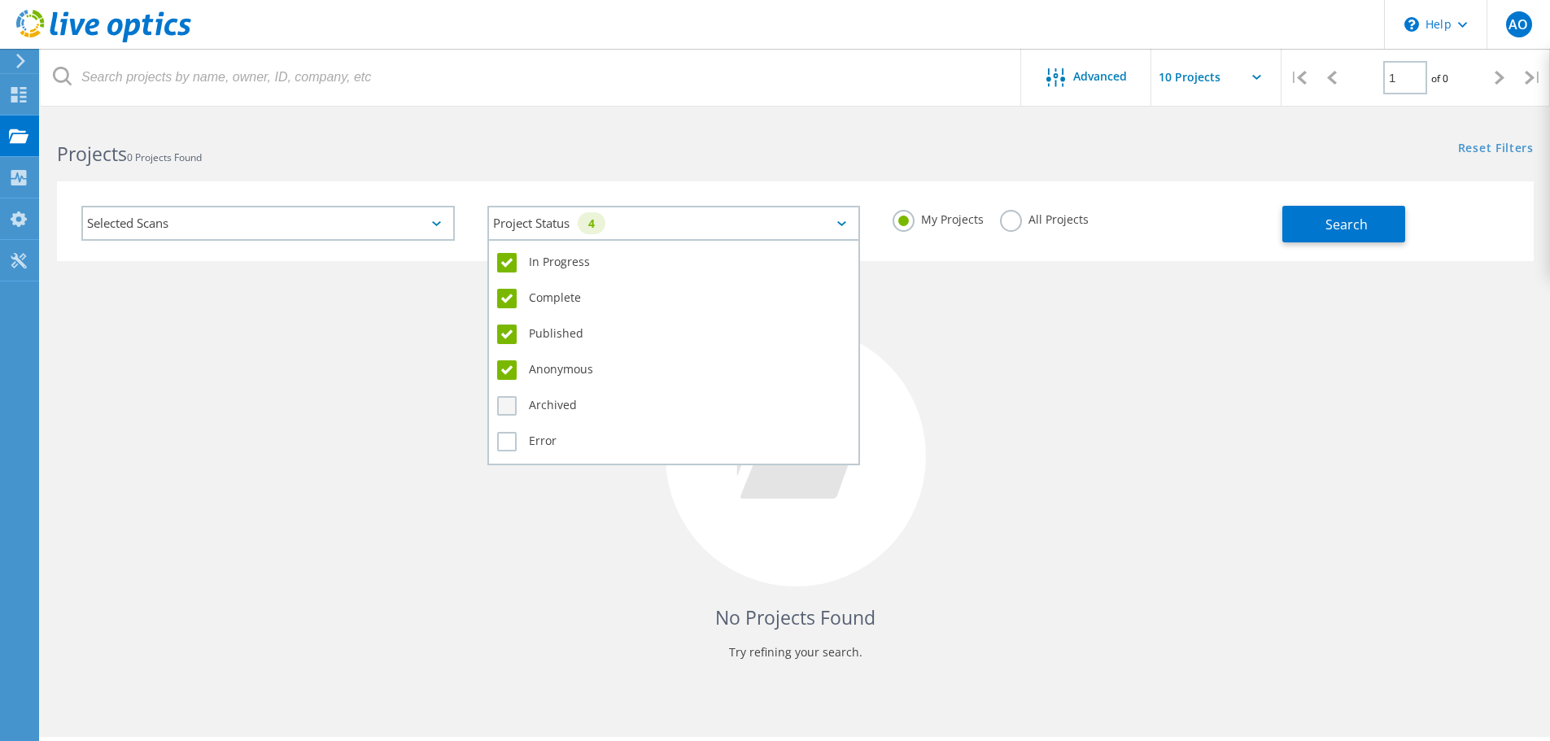
click at [0, 0] on input "Archived" at bounding box center [0, 0] width 0 height 0
click at [537, 437] on label "Error" at bounding box center [674, 442] width 354 height 20
click at [0, 0] on input "Error" at bounding box center [0, 0] width 0 height 0
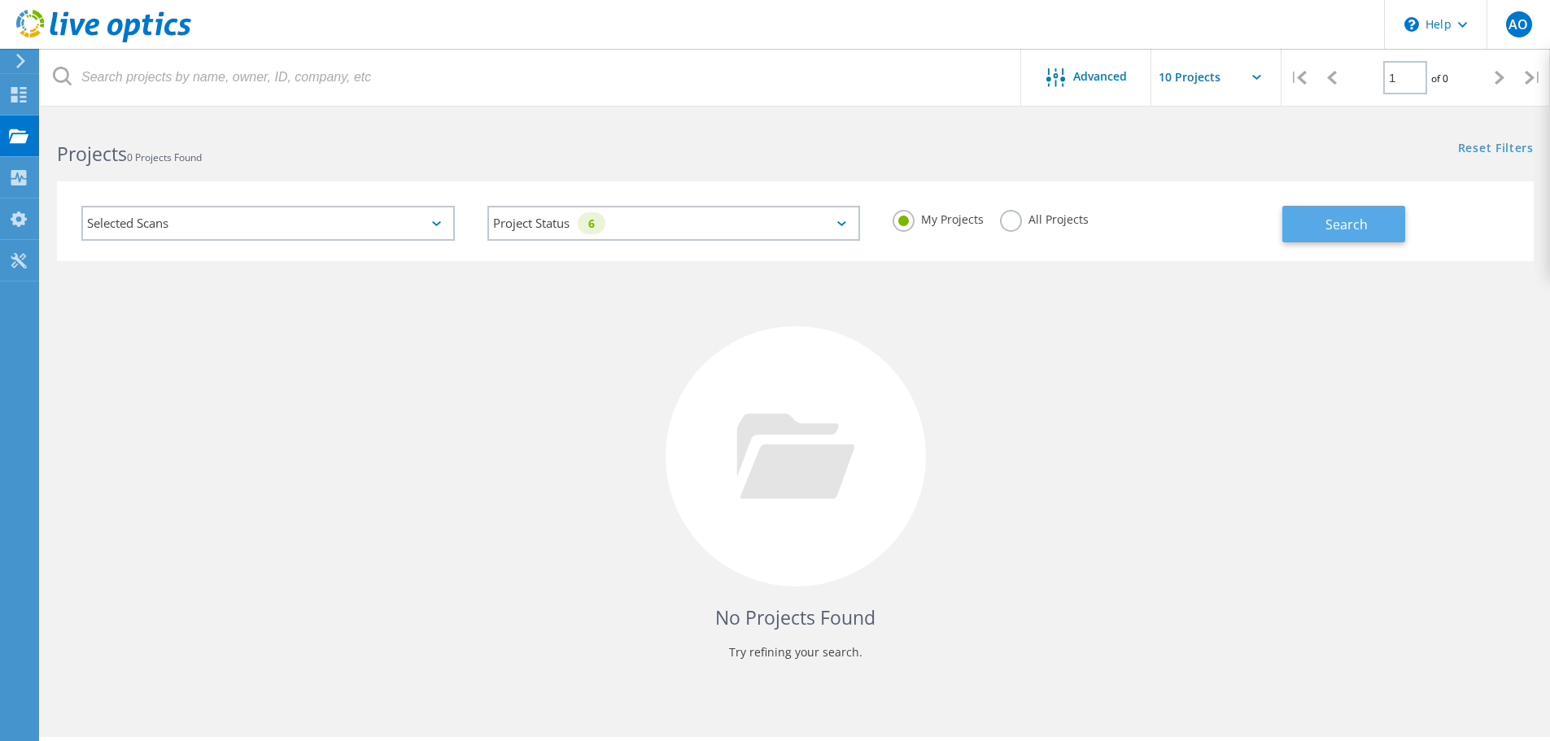
click at [1309, 220] on button "Search" at bounding box center [1343, 224] width 123 height 37
click at [335, 225] on div "Selected Scans" at bounding box center [267, 223] width 373 height 35
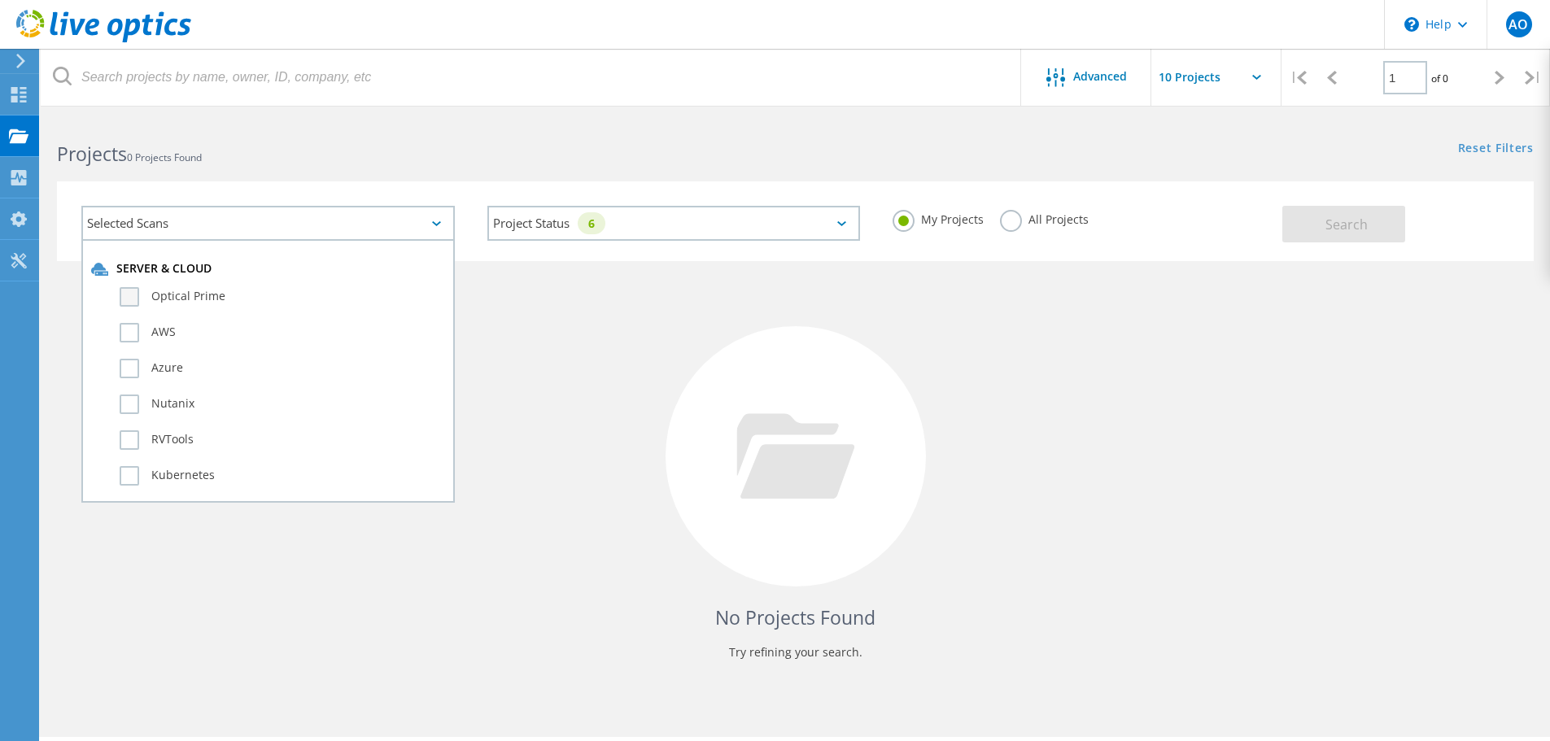
click at [175, 300] on label "Optical Prime" at bounding box center [282, 297] width 325 height 20
click at [0, 0] on input "Optical Prime" at bounding box center [0, 0] width 0 height 0
click at [1372, 221] on button "Search" at bounding box center [1343, 224] width 123 height 37
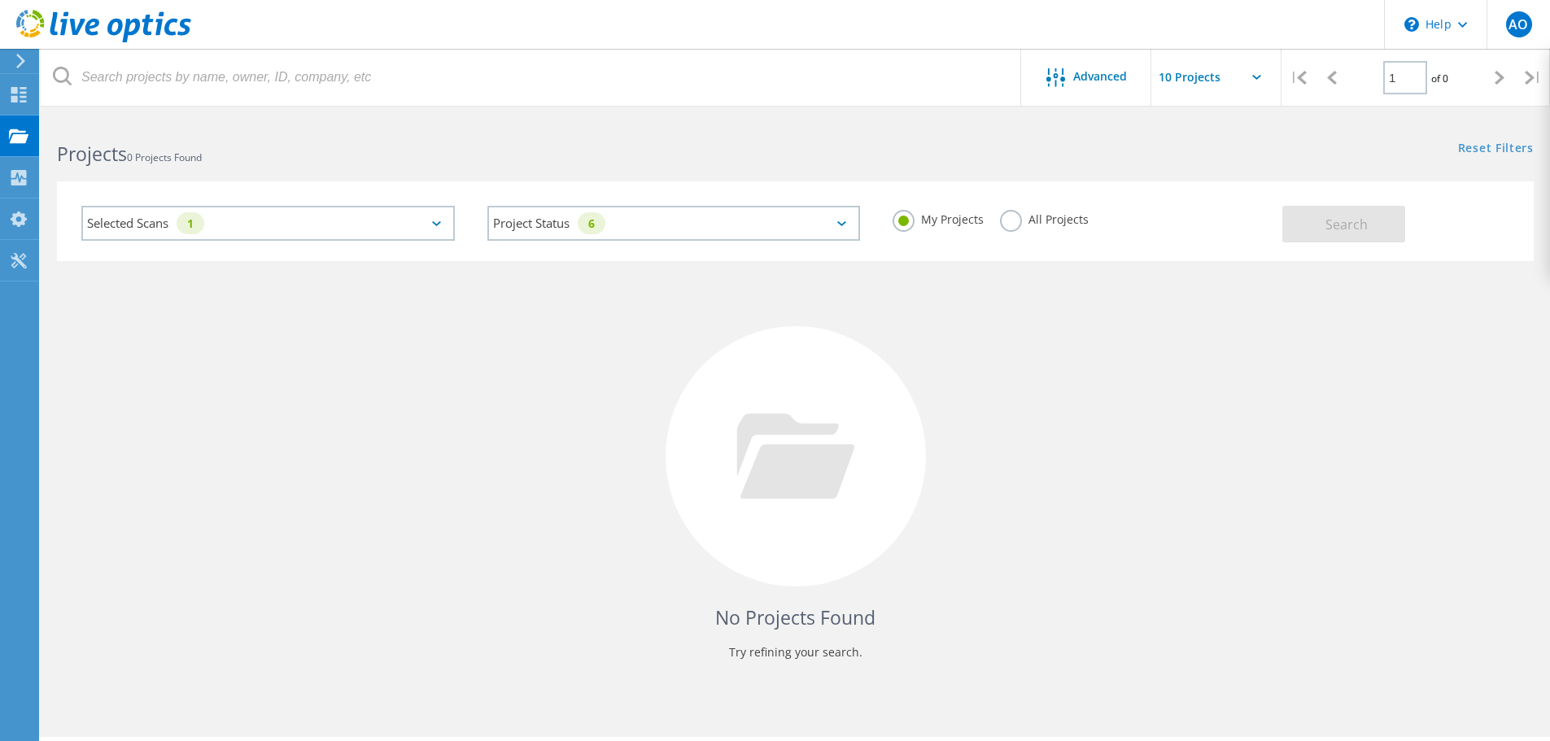
click at [1010, 225] on label "All Projects" at bounding box center [1044, 217] width 89 height 15
click at [0, 0] on input "All Projects" at bounding box center [0, 0] width 0 height 0
click at [1348, 226] on span "Search" at bounding box center [1346, 225] width 42 height 18
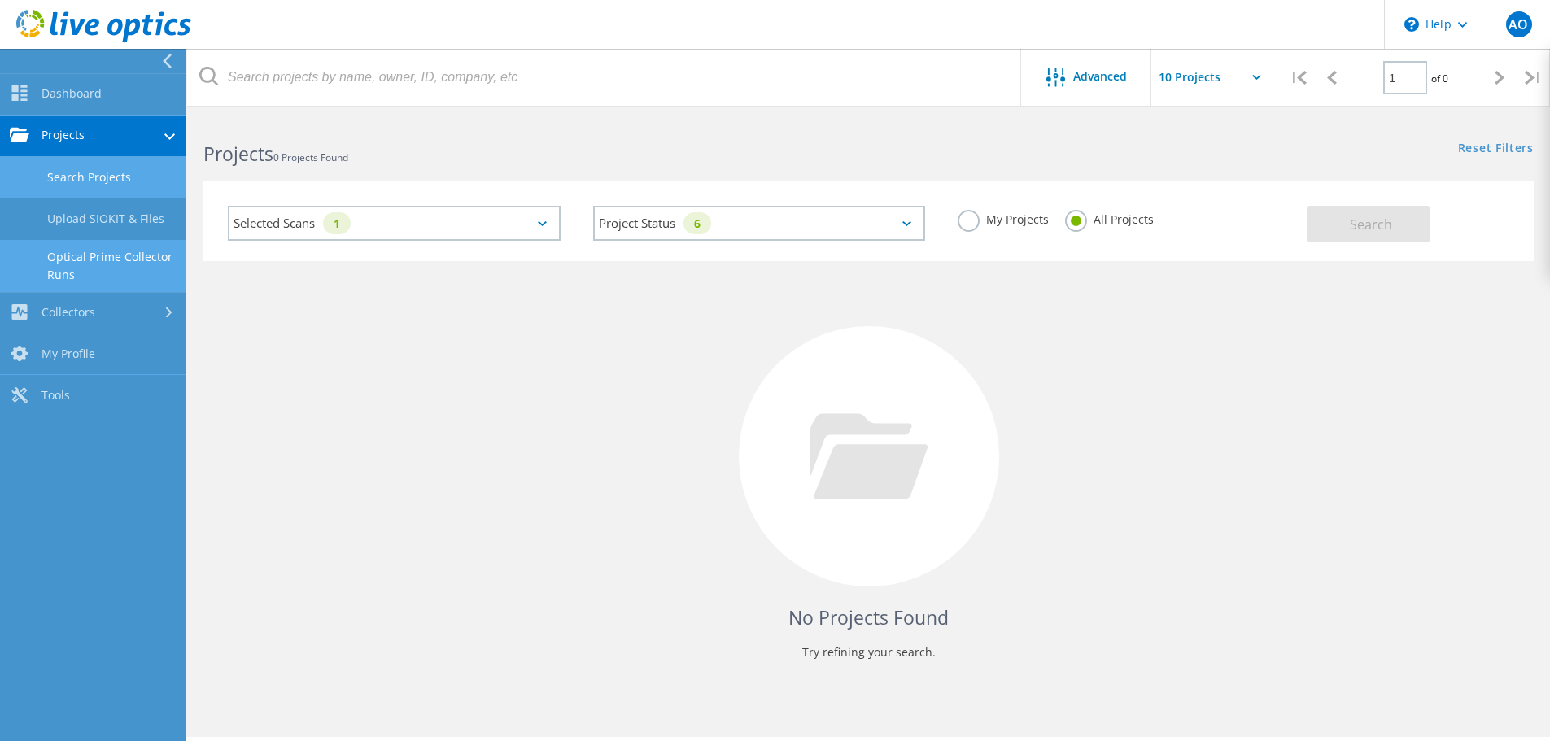
click at [84, 256] on link "Optical Prime Collector Runs" at bounding box center [92, 266] width 185 height 52
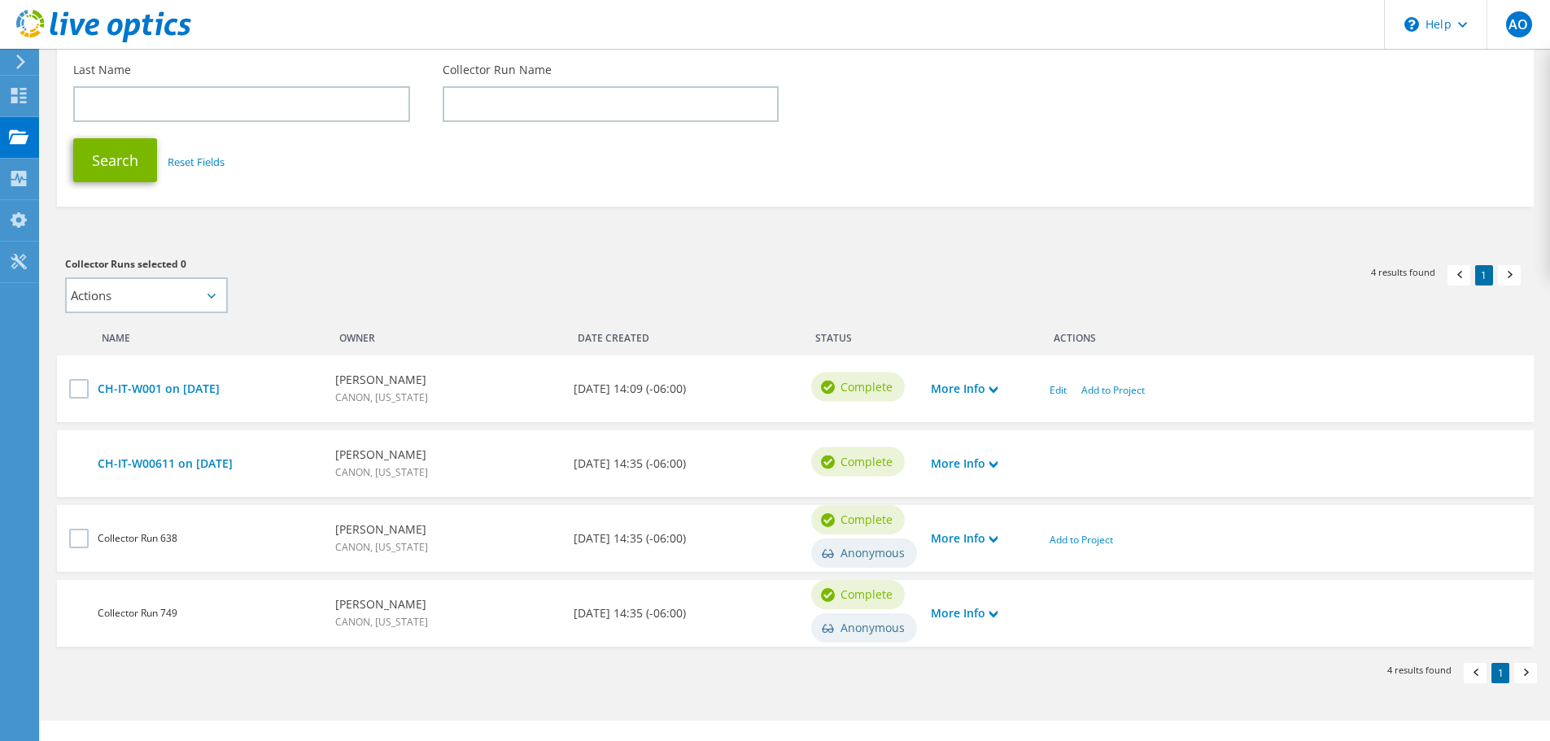
scroll to position [243, 0]
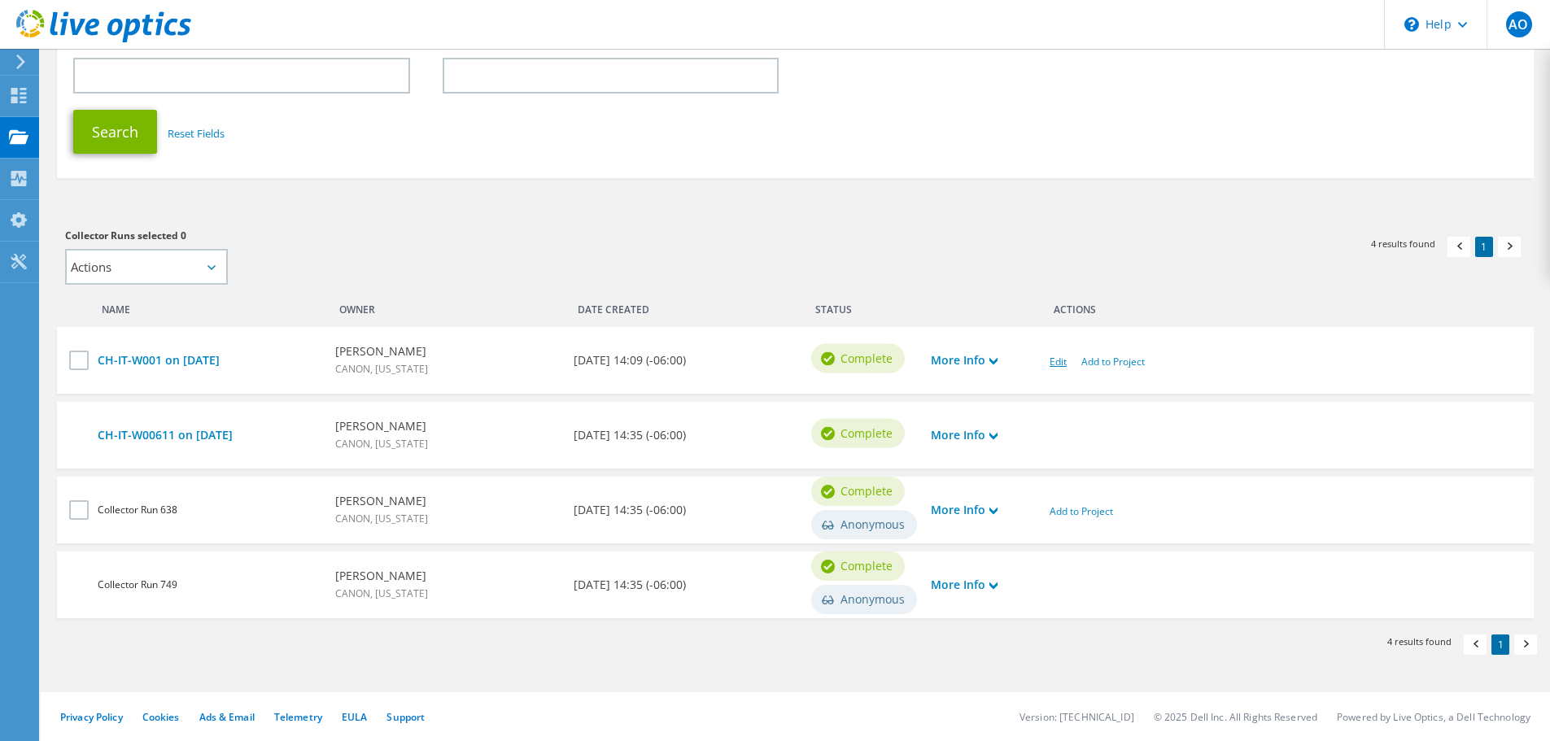
click at [1057, 364] on link "Edit" at bounding box center [1057, 362] width 17 height 14
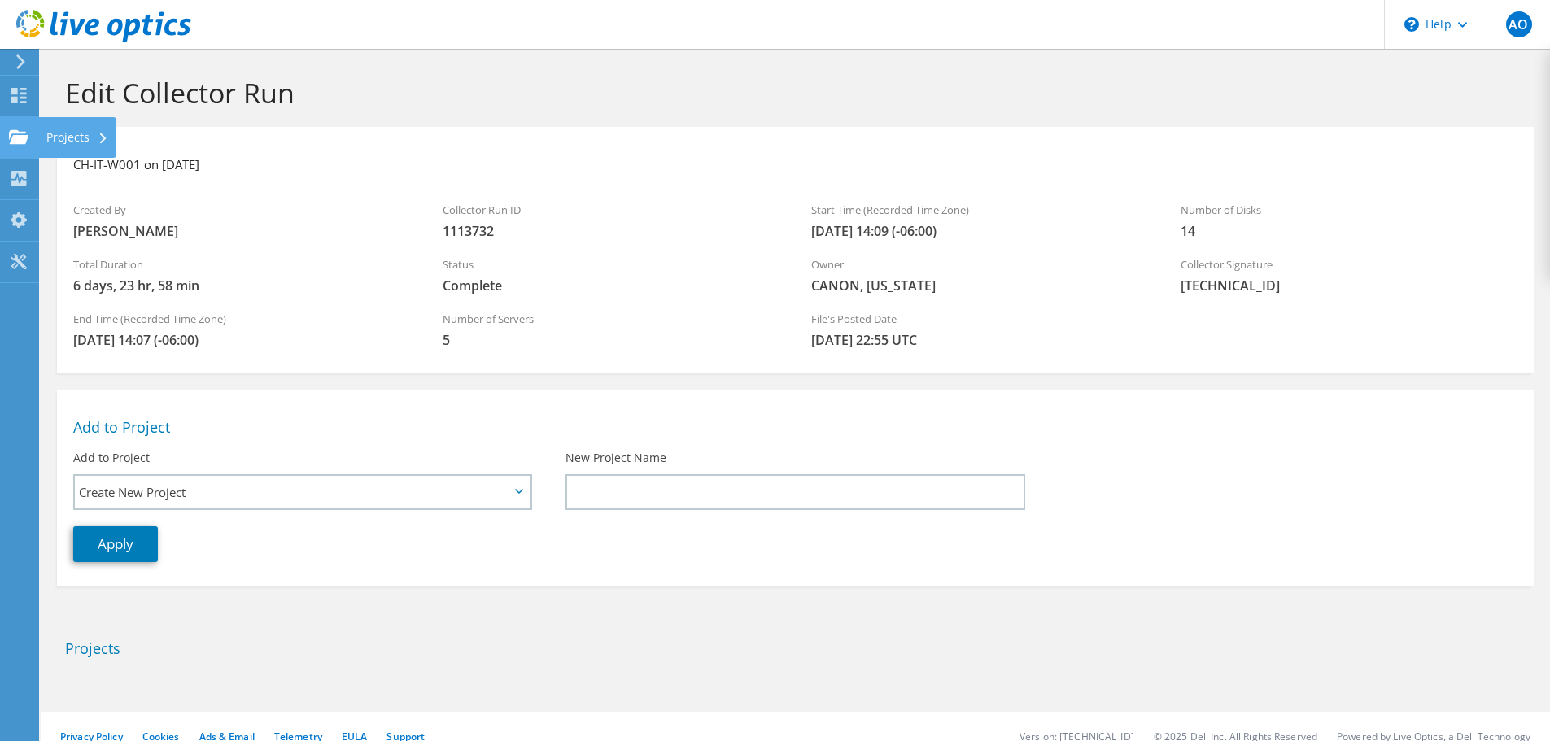
click at [28, 135] on use at bounding box center [19, 136] width 20 height 14
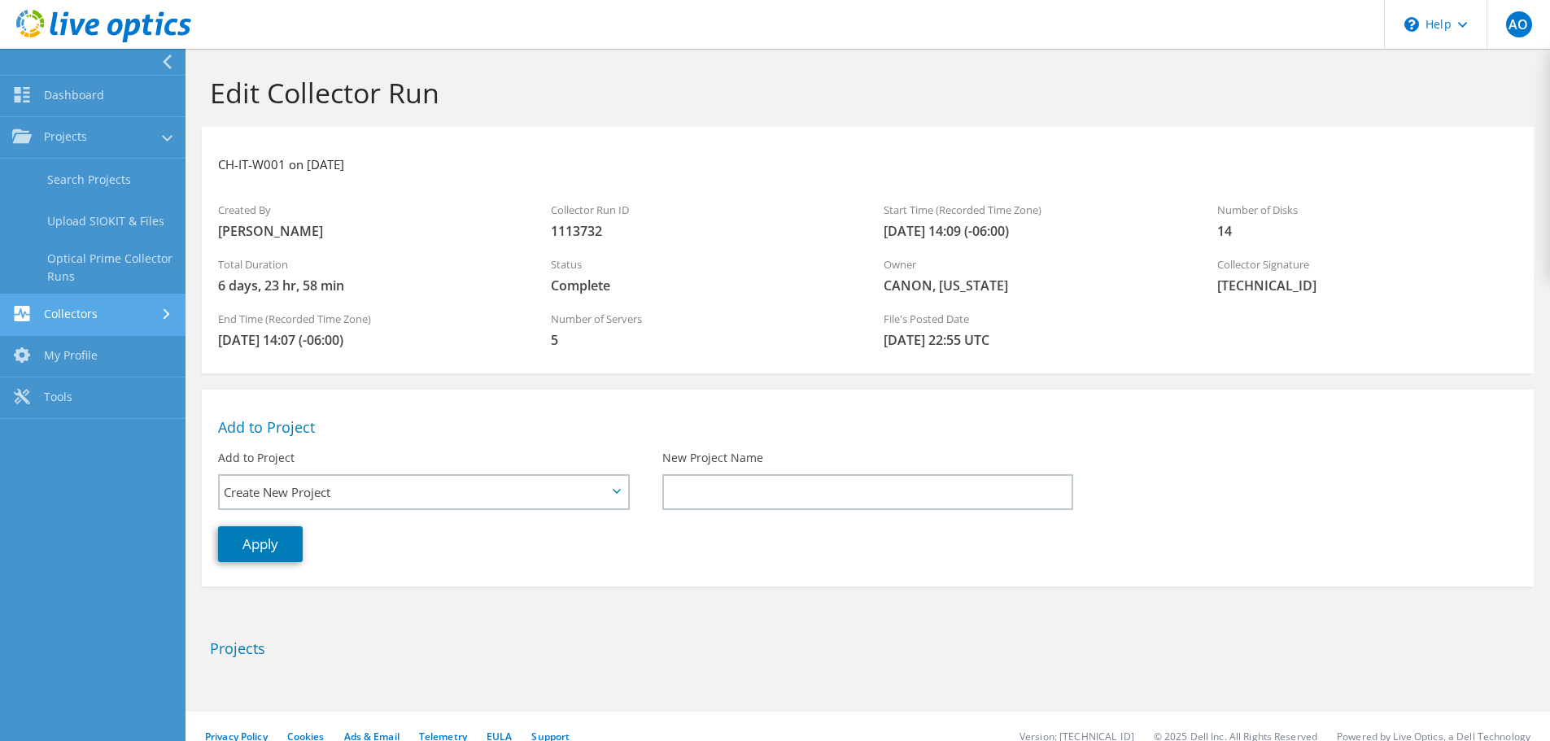
click at [70, 305] on link "Collectors" at bounding box center [92, 315] width 185 height 41
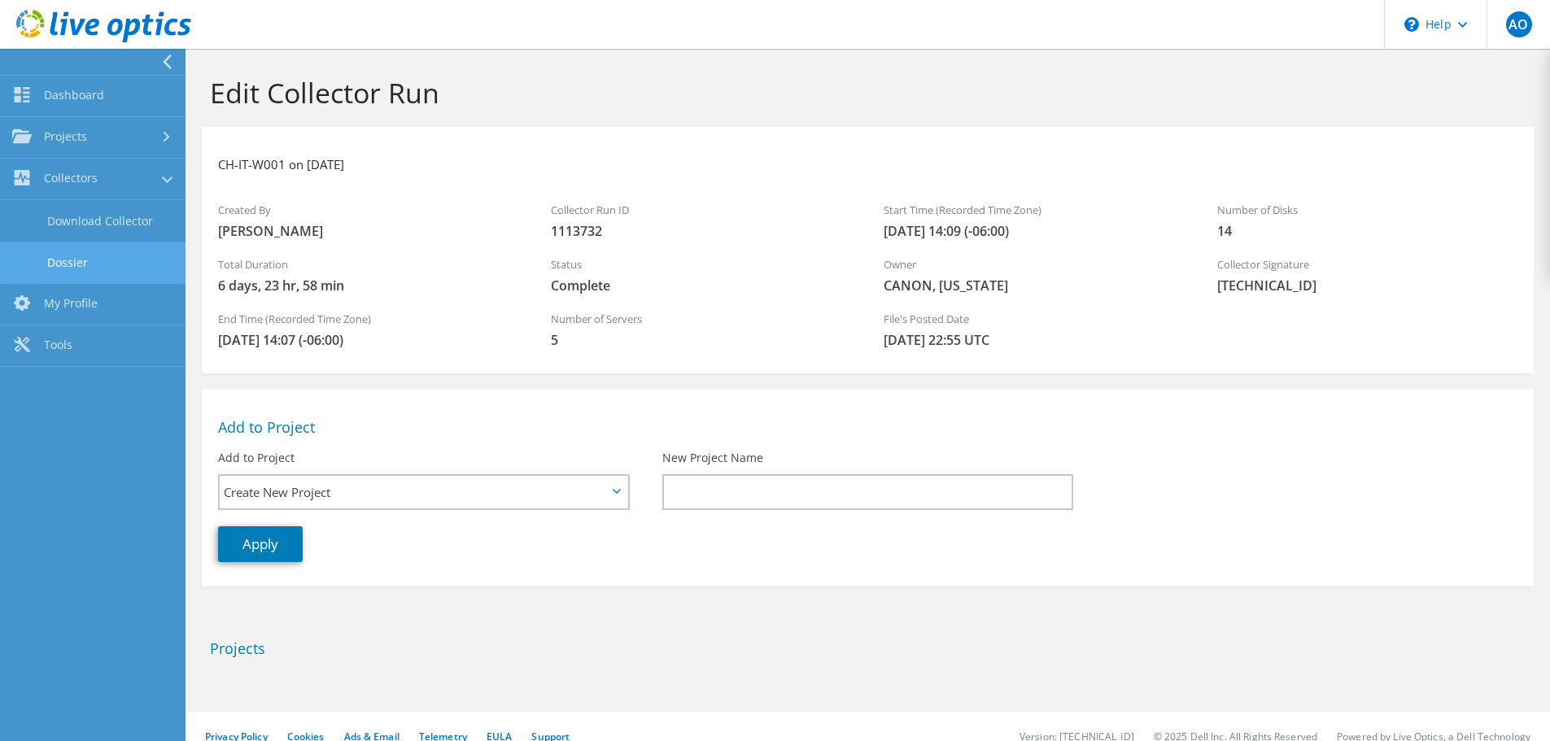
click at [82, 260] on link "Dossier" at bounding box center [92, 262] width 185 height 41
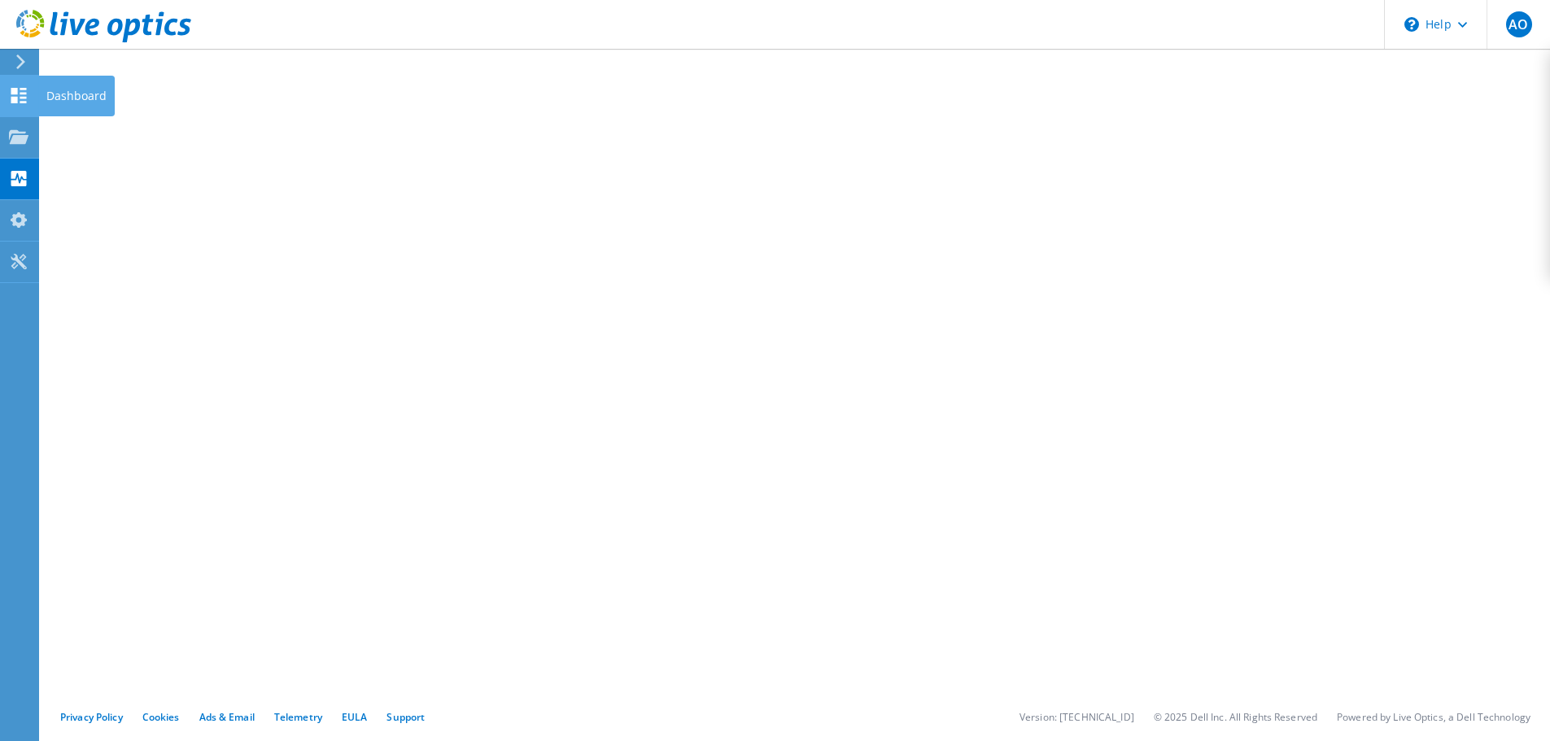
click at [17, 89] on use at bounding box center [18, 95] width 15 height 15
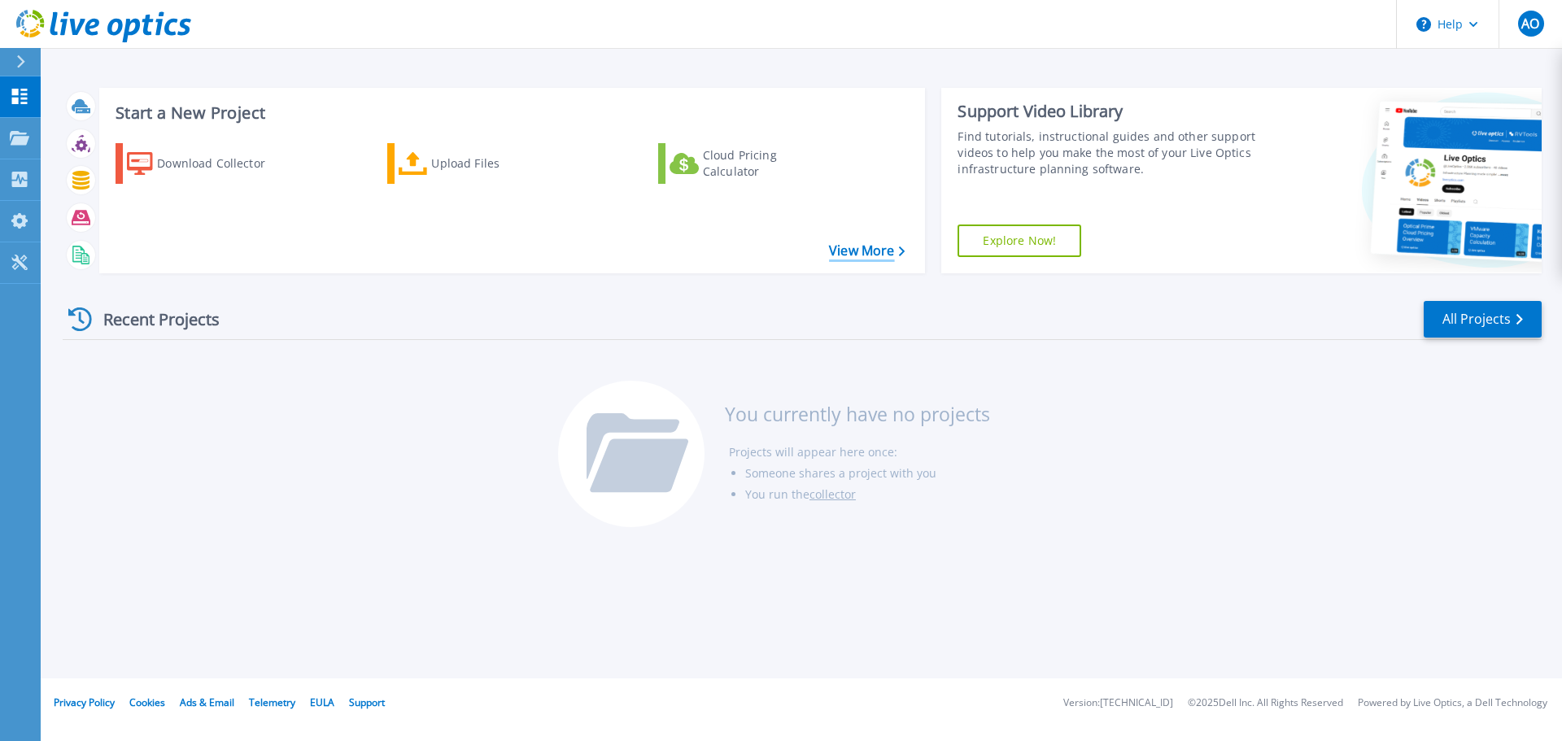
click at [865, 251] on link "View More" at bounding box center [867, 250] width 76 height 15
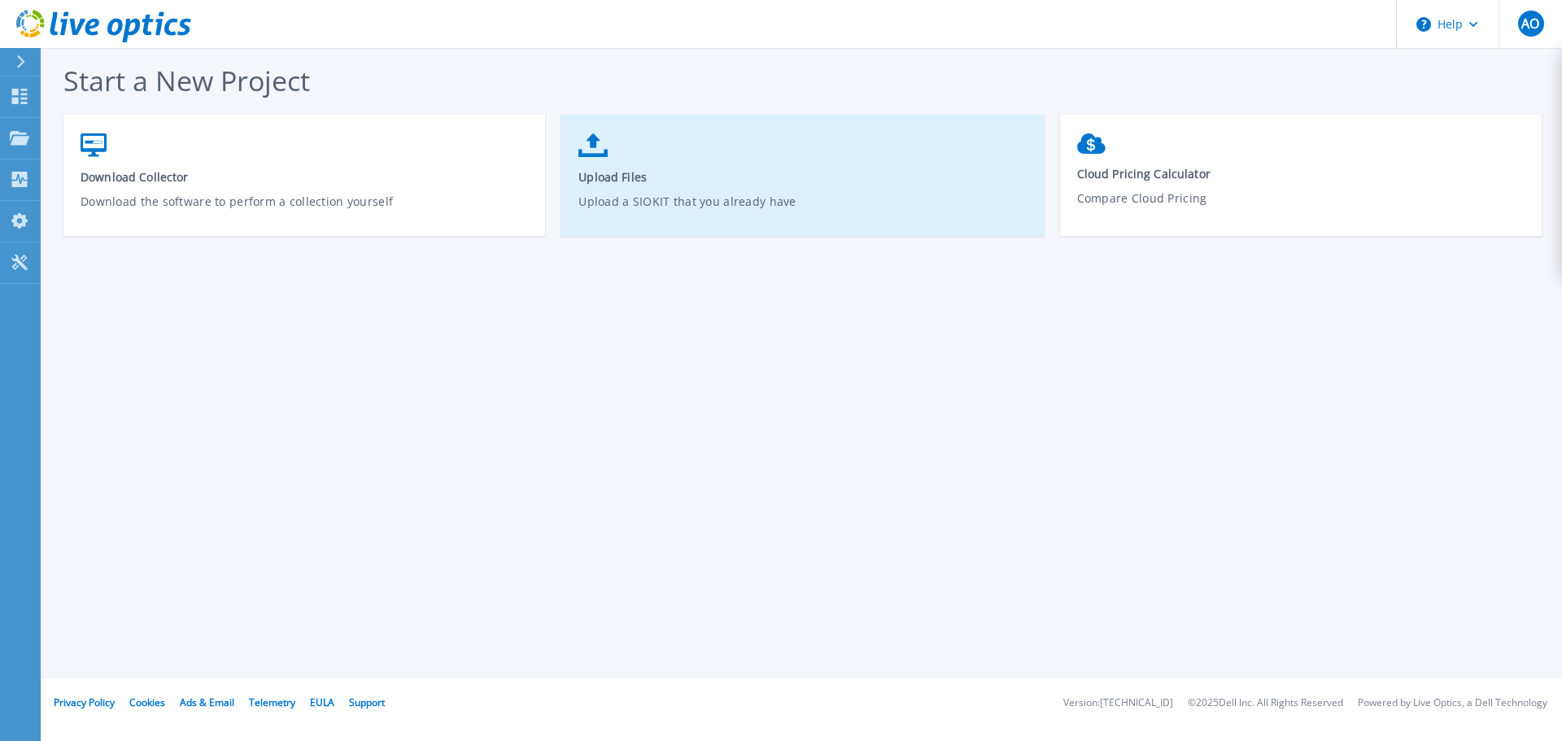
click at [669, 176] on span "Upload Files" at bounding box center [802, 176] width 448 height 15
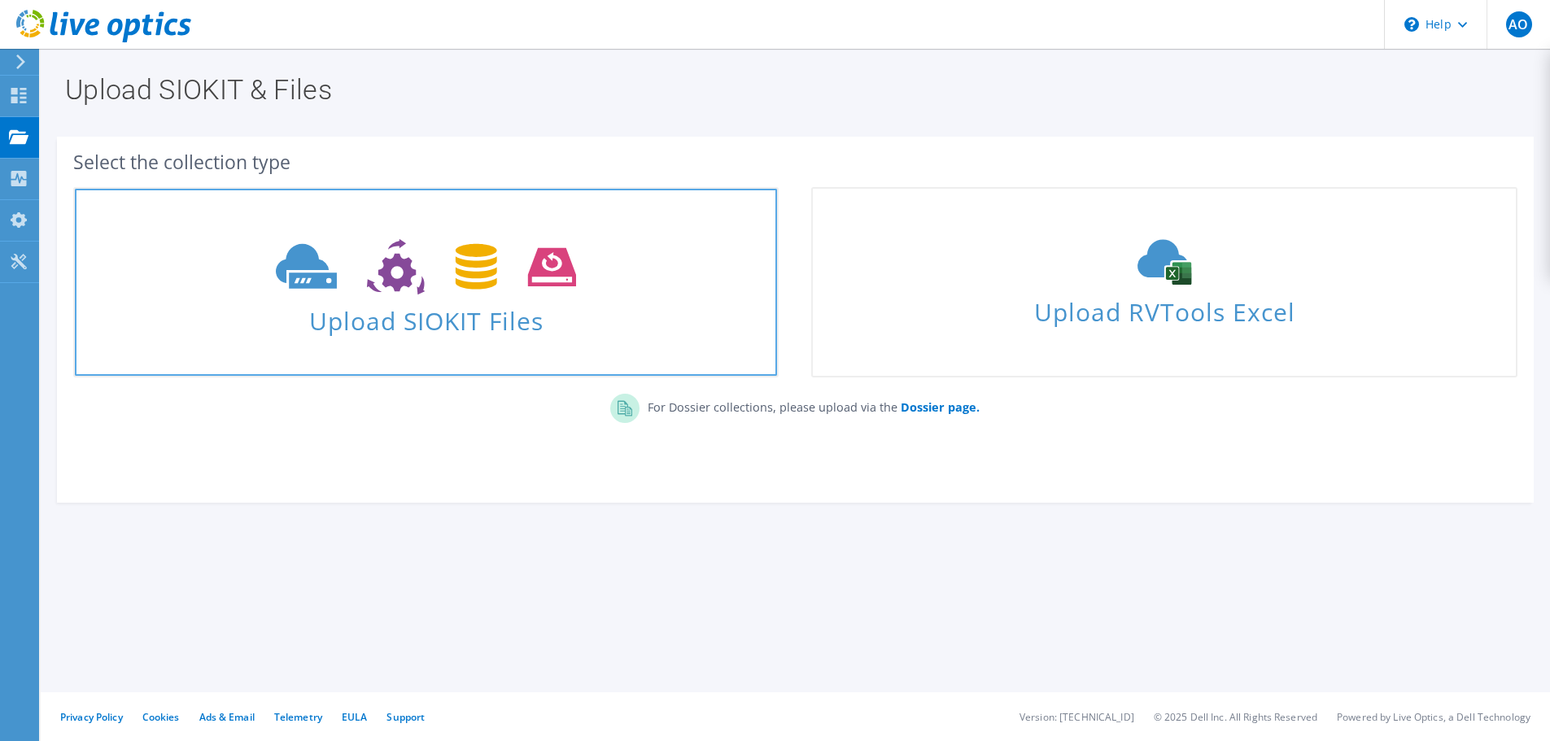
click at [465, 284] on use at bounding box center [426, 267] width 300 height 56
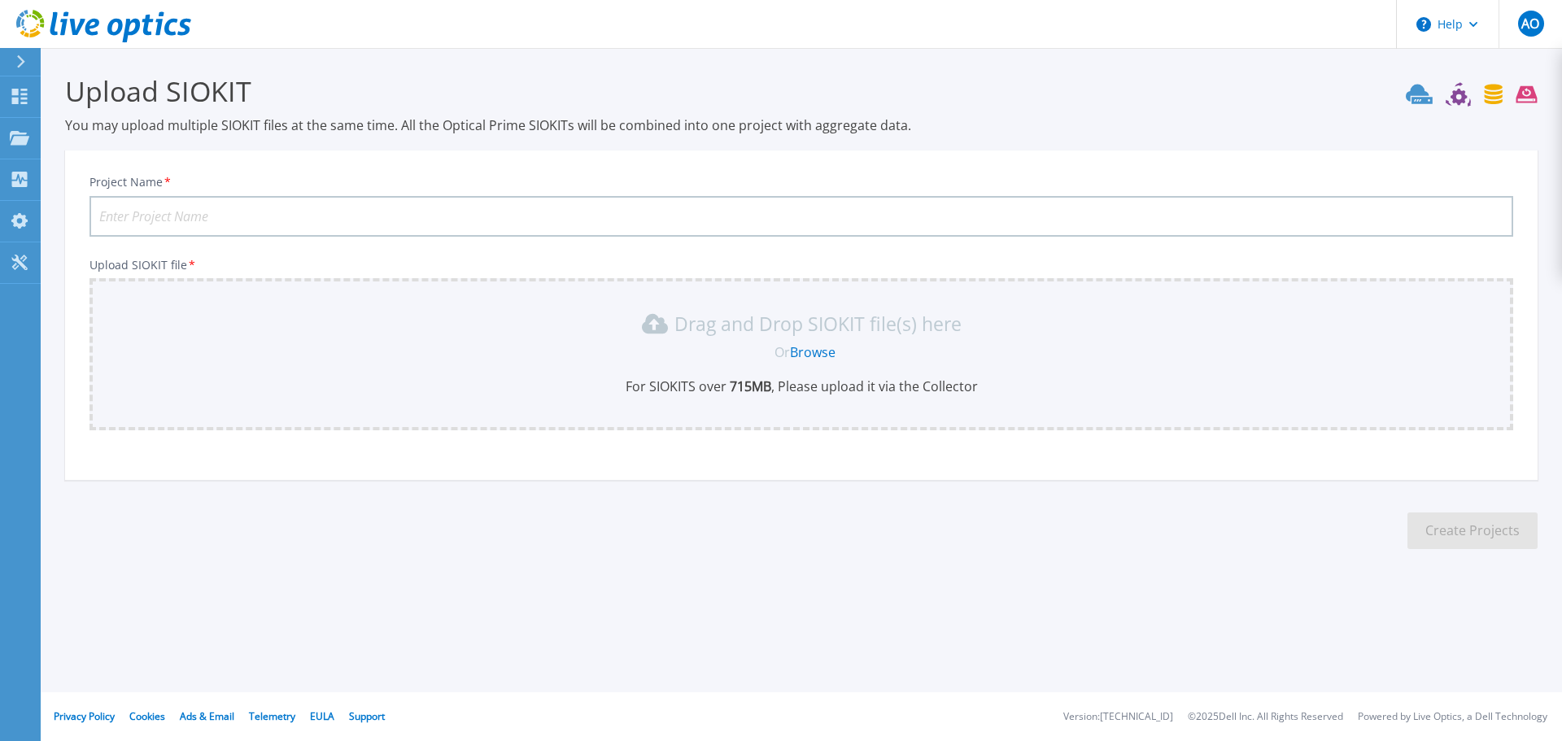
click at [20, 60] on icon at bounding box center [20, 61] width 9 height 13
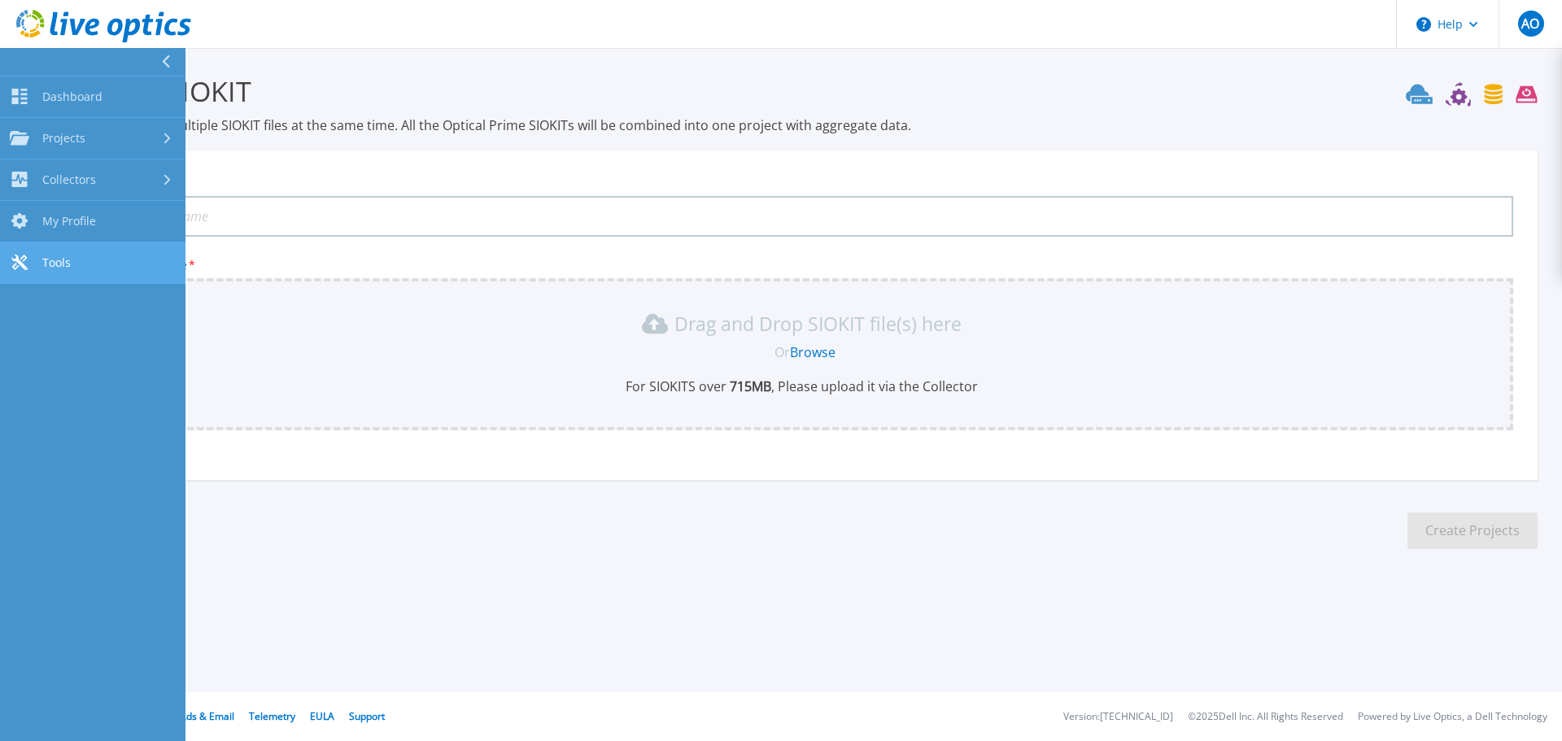
click at [55, 272] on link "Tools Tools" at bounding box center [92, 262] width 185 height 41
